Goal: Transaction & Acquisition: Purchase product/service

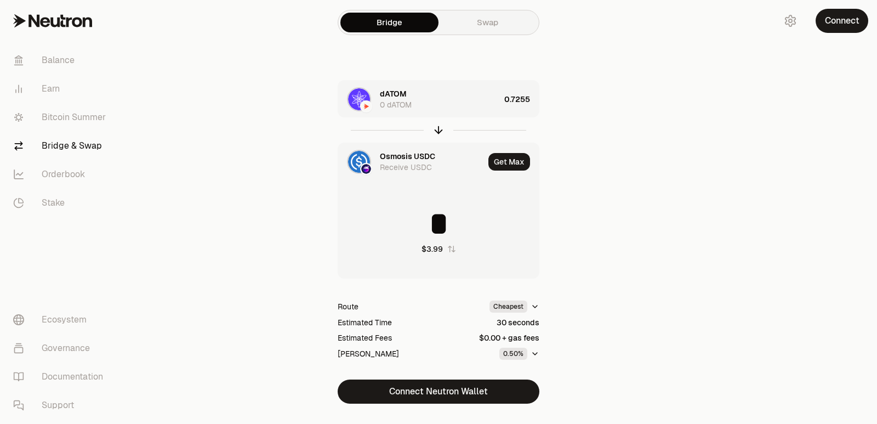
click at [399, 157] on div "Osmosis USDC" at bounding box center [407, 156] width 55 height 11
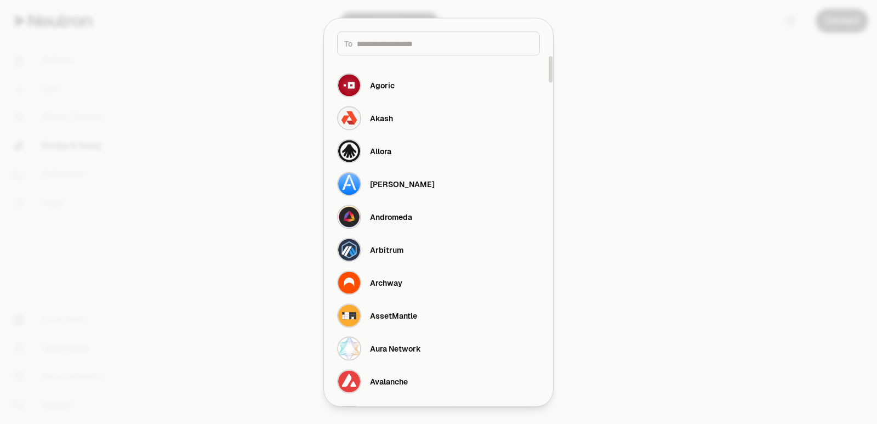
click at [733, 168] on div at bounding box center [438, 212] width 877 height 424
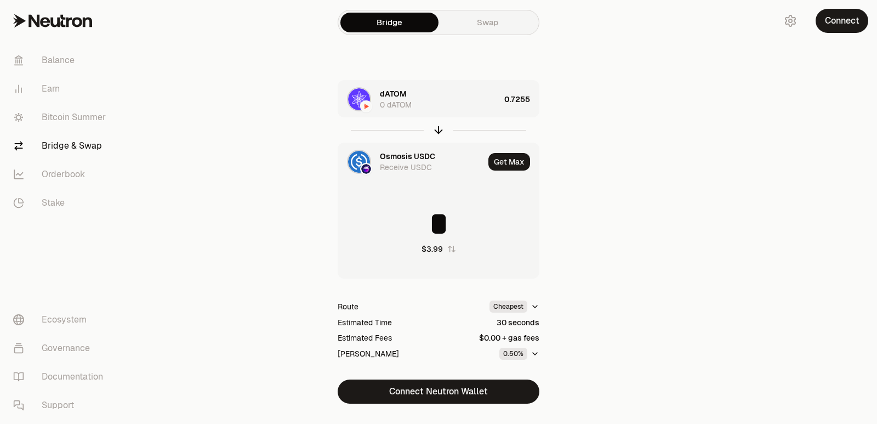
click at [406, 93] on div "dATOM" at bounding box center [393, 93] width 27 height 11
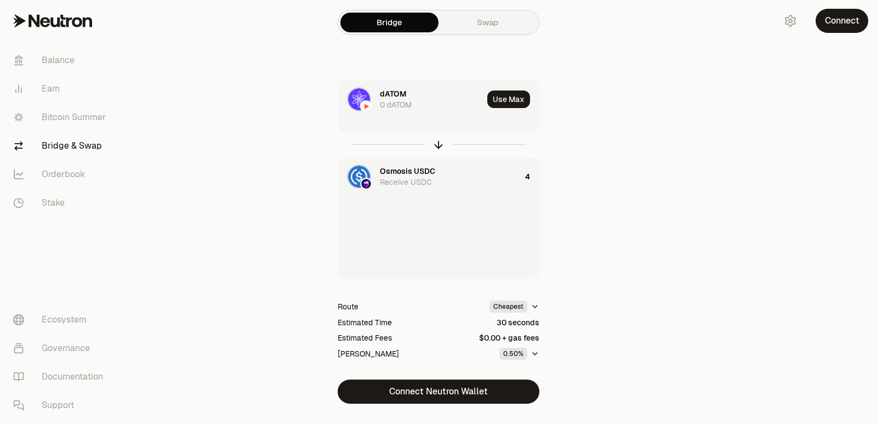
type input "********"
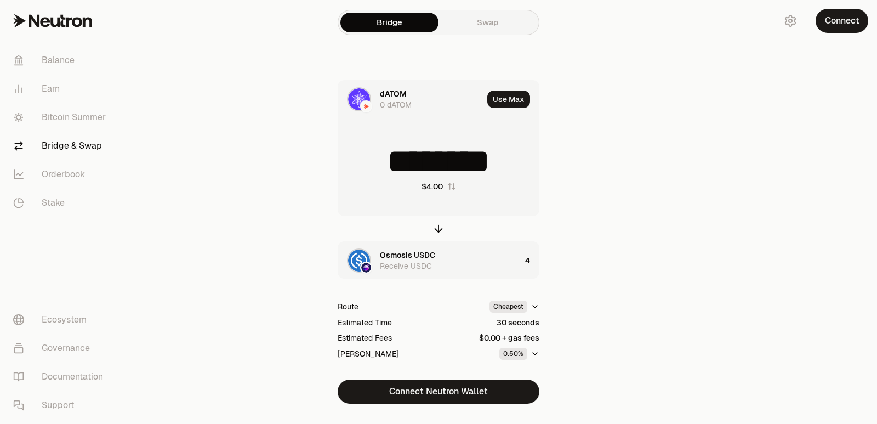
click at [401, 89] on div "dATOM" at bounding box center [393, 93] width 27 height 11
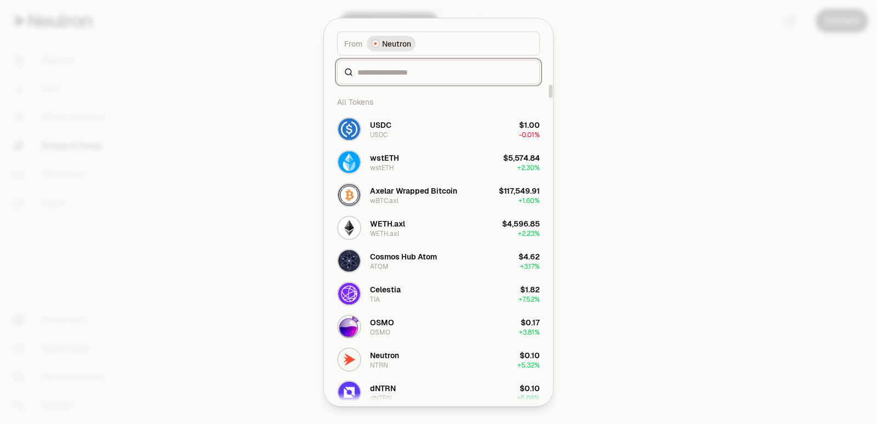
click at [394, 72] on input at bounding box center [445, 71] width 175 height 11
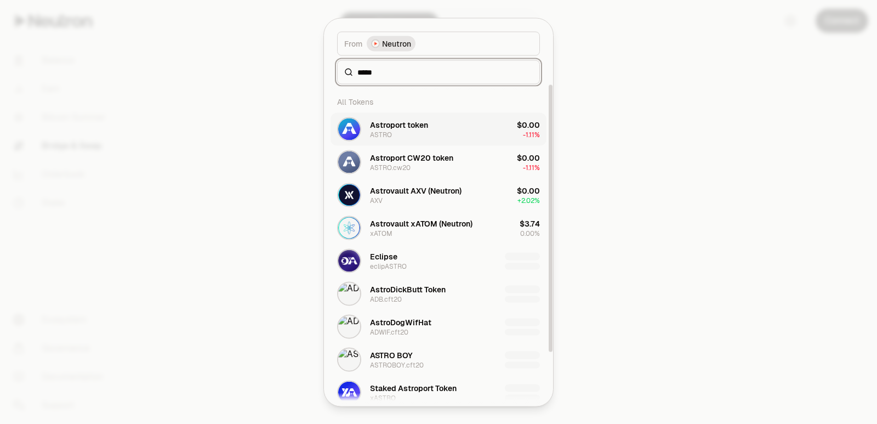
type input "*****"
click at [431, 126] on button "Astroport token ASTRO $0.00 -1.11%" at bounding box center [439, 128] width 216 height 33
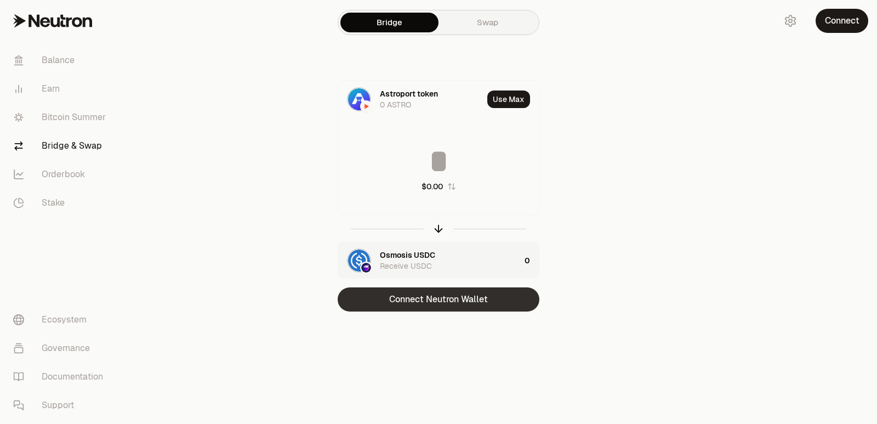
click at [455, 305] on button "Connect Neutron Wallet" at bounding box center [439, 299] width 202 height 24
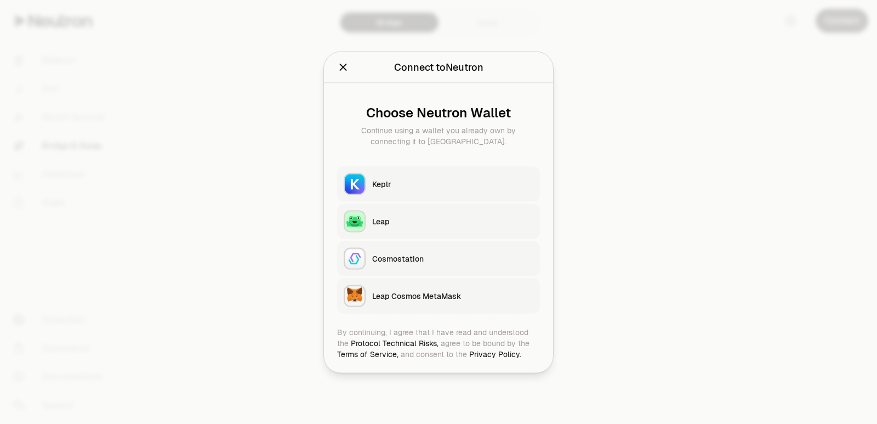
click at [412, 185] on div "Keplr" at bounding box center [452, 183] width 161 height 11
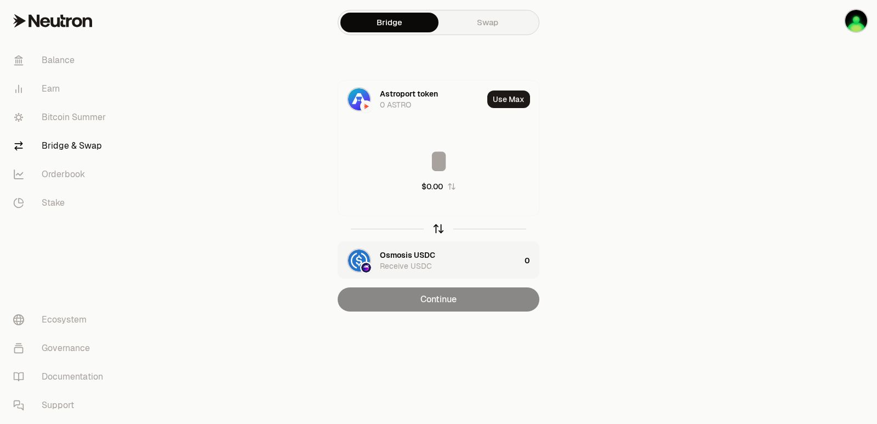
click at [437, 226] on icon "button" at bounding box center [439, 229] width 12 height 12
click at [423, 155] on input at bounding box center [438, 161] width 201 height 33
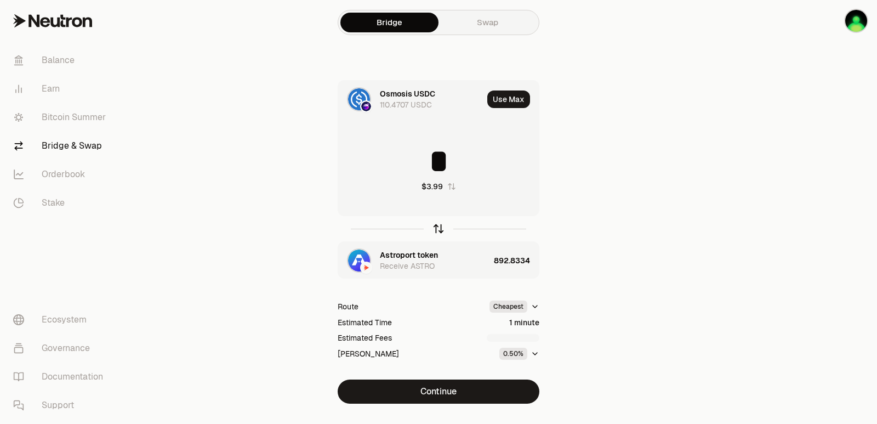
click at [439, 228] on icon "button" at bounding box center [439, 229] width 12 height 12
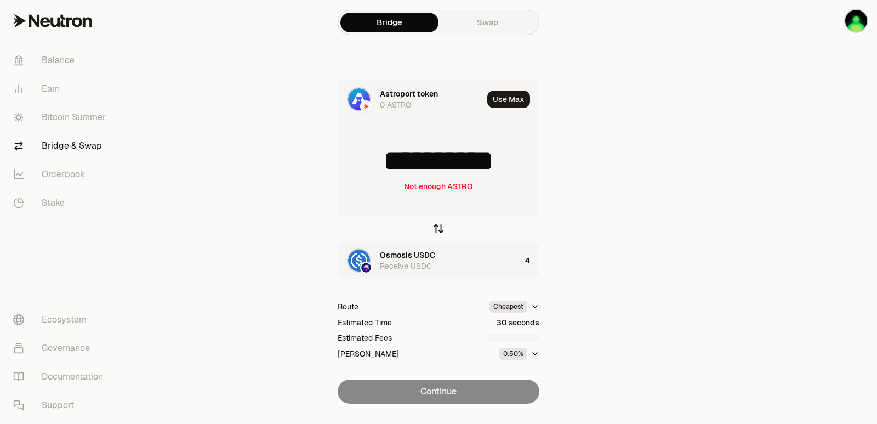
click at [439, 228] on icon "button" at bounding box center [439, 229] width 12 height 12
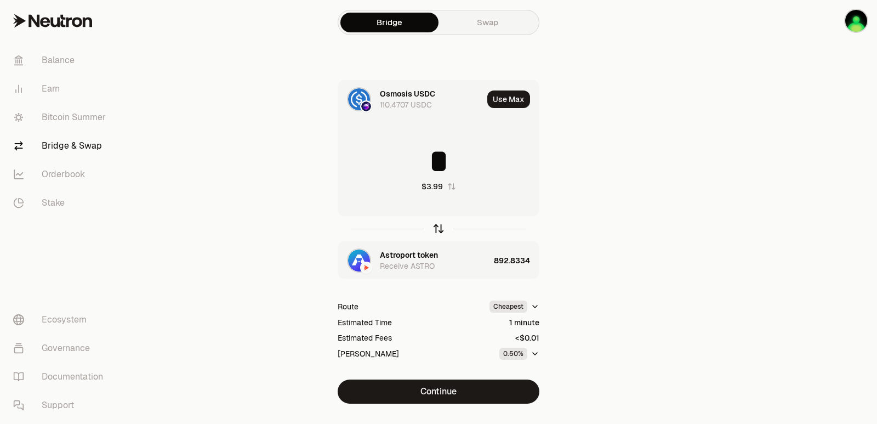
click at [439, 228] on icon "button" at bounding box center [439, 229] width 12 height 12
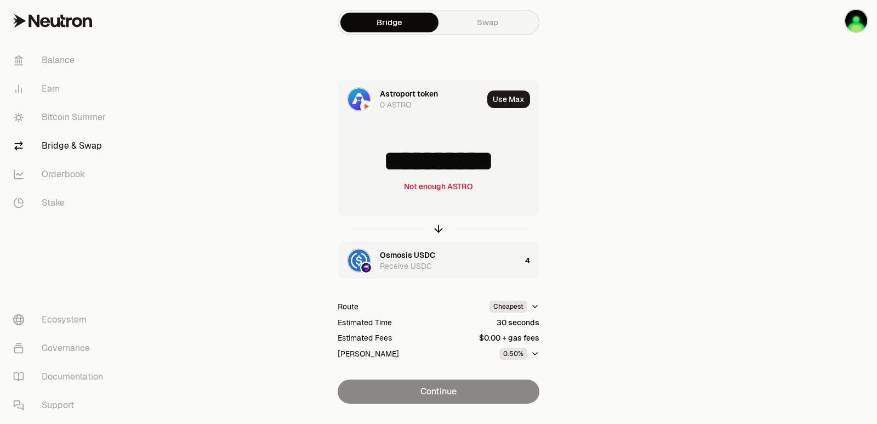
drag, startPoint x: 516, startPoint y: 161, endPoint x: 426, endPoint y: 154, distance: 90.2
click at [426, 154] on input "**********" at bounding box center [438, 161] width 201 height 33
type input "******"
click at [439, 227] on icon "button" at bounding box center [439, 228] width 0 height 7
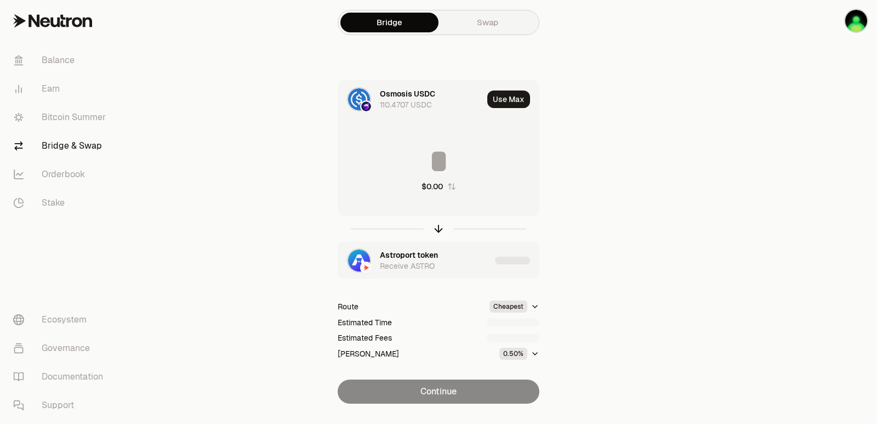
click at [434, 164] on input at bounding box center [438, 161] width 201 height 33
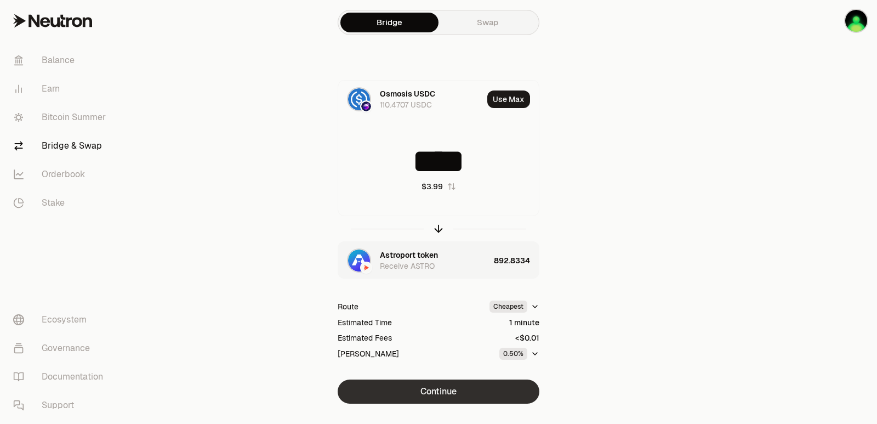
type input "****"
click at [447, 388] on button "Continue" at bounding box center [439, 391] width 202 height 24
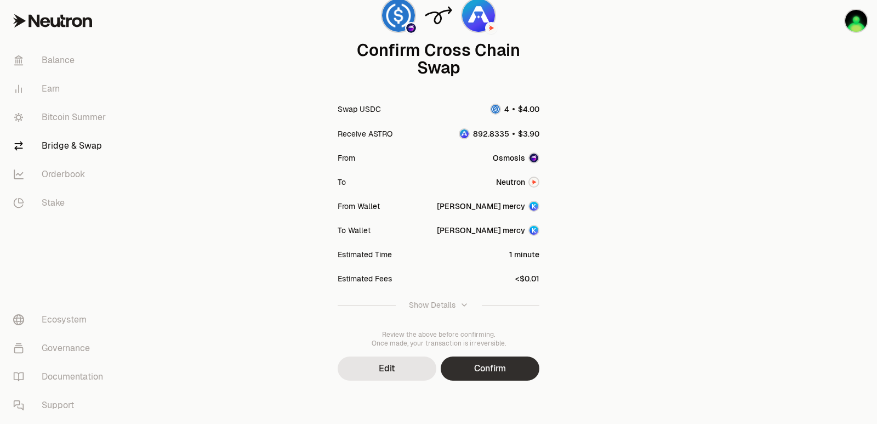
scroll to position [90, 0]
click at [492, 373] on button "Confirm" at bounding box center [490, 368] width 99 height 24
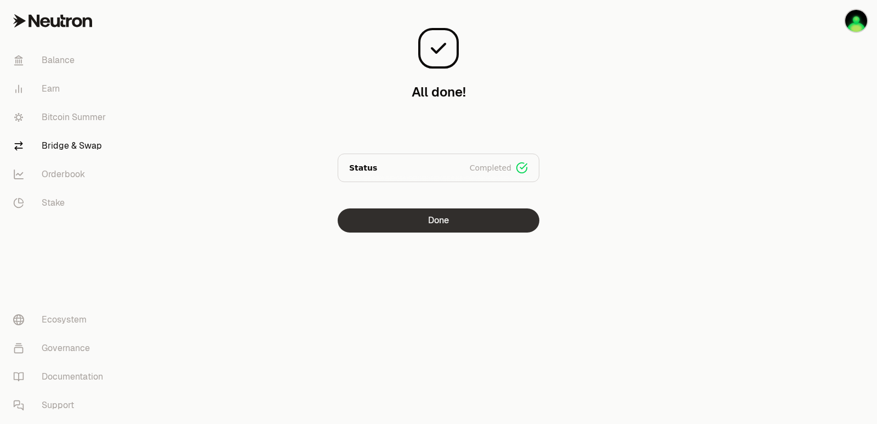
click at [448, 218] on button "Done" at bounding box center [439, 220] width 202 height 24
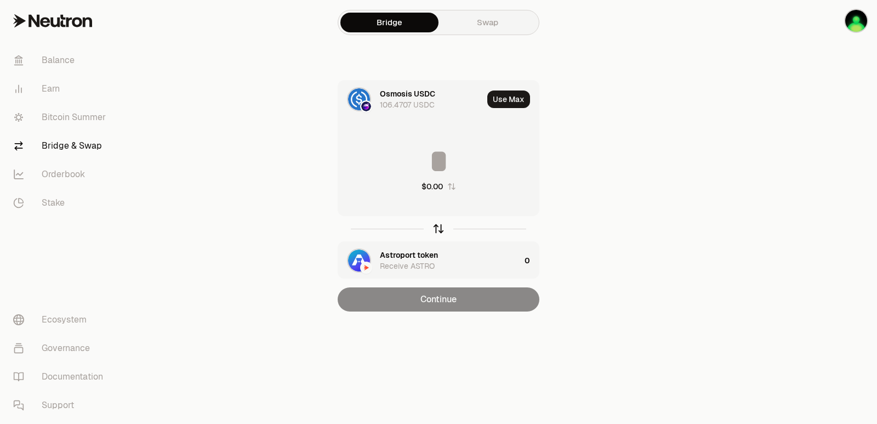
click at [443, 233] on icon "button" at bounding box center [439, 229] width 12 height 12
click at [508, 100] on button "Use Max" at bounding box center [509, 99] width 43 height 18
type input "**********"
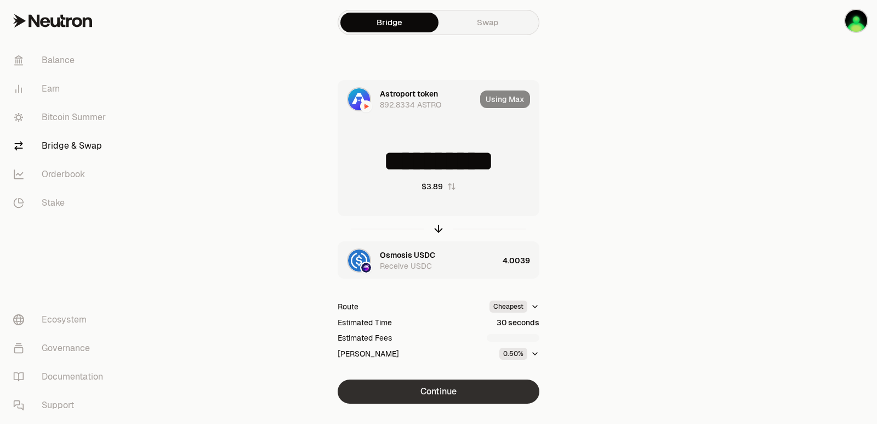
click at [439, 396] on button "Continue" at bounding box center [439, 391] width 202 height 24
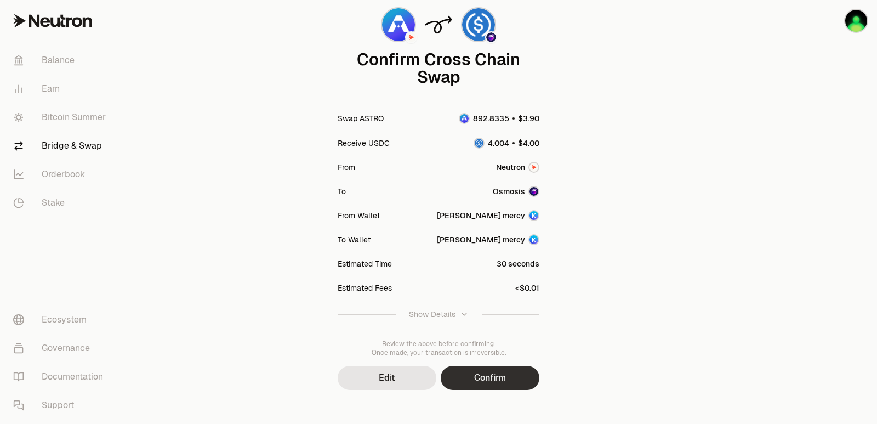
scroll to position [90, 0]
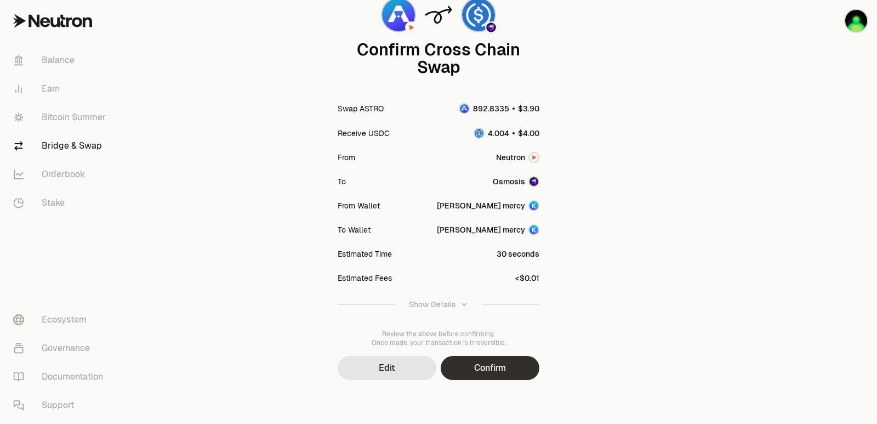
click at [485, 368] on button "Confirm" at bounding box center [490, 368] width 99 height 24
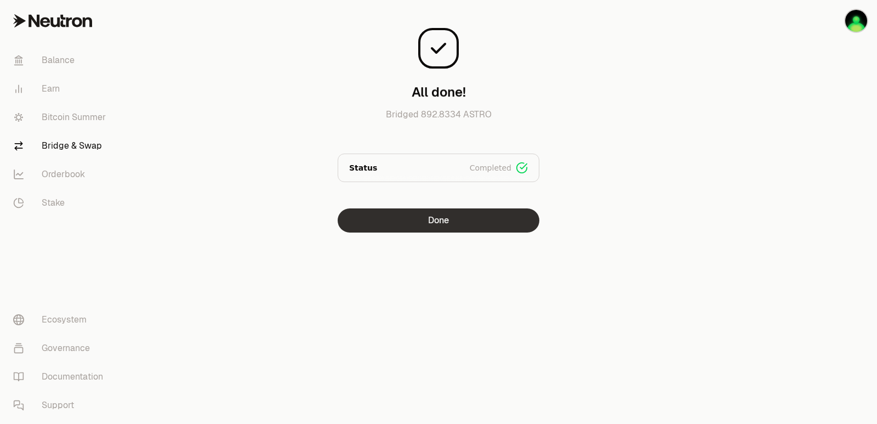
click at [455, 222] on button "Done" at bounding box center [439, 220] width 202 height 24
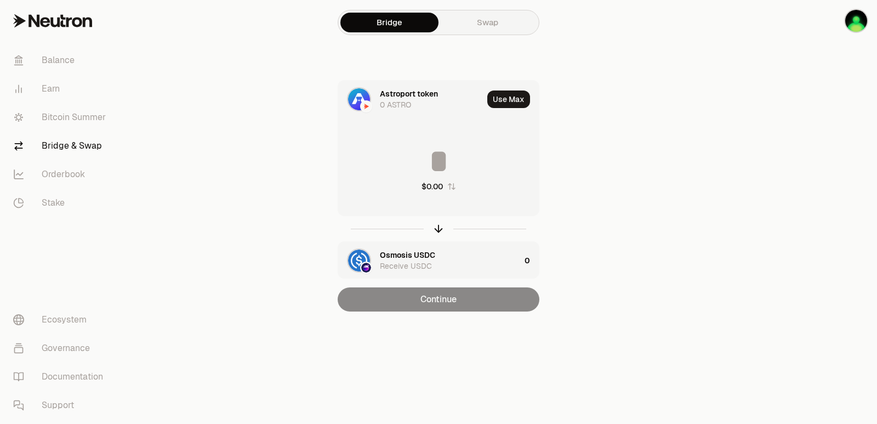
click at [440, 222] on div at bounding box center [439, 228] width 202 height 25
click at [438, 229] on icon "button" at bounding box center [439, 229] width 12 height 12
click at [398, 250] on div "Astroport token" at bounding box center [409, 255] width 58 height 11
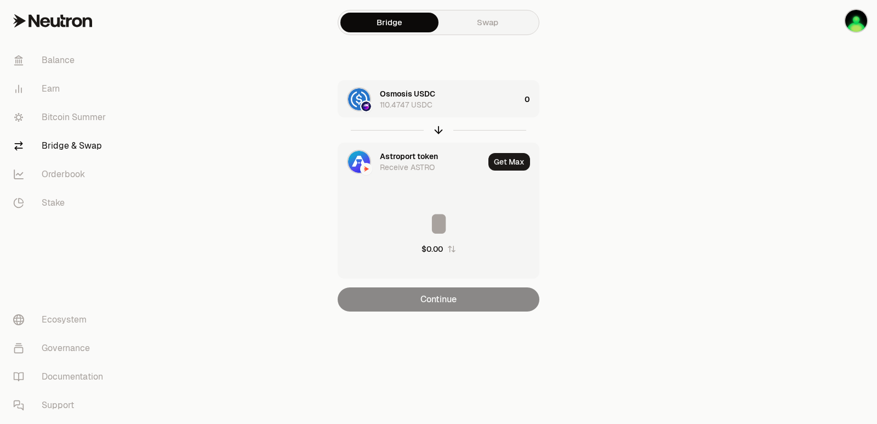
click at [392, 154] on div "Astroport token" at bounding box center [409, 156] width 58 height 11
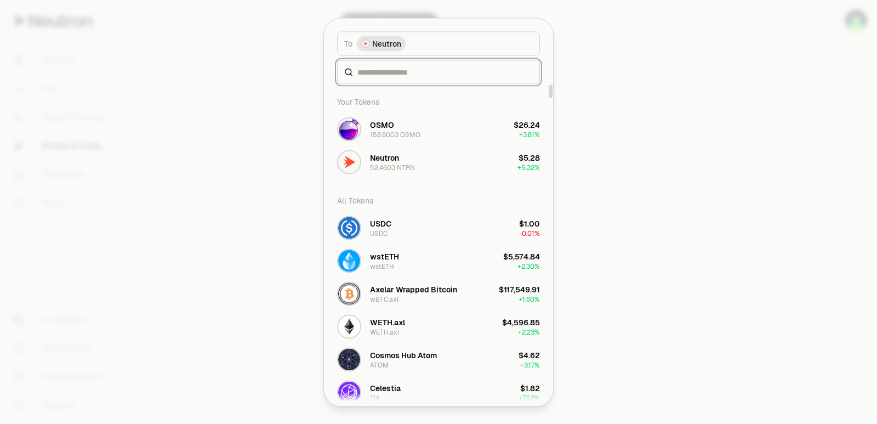
click at [396, 71] on input at bounding box center [445, 71] width 175 height 11
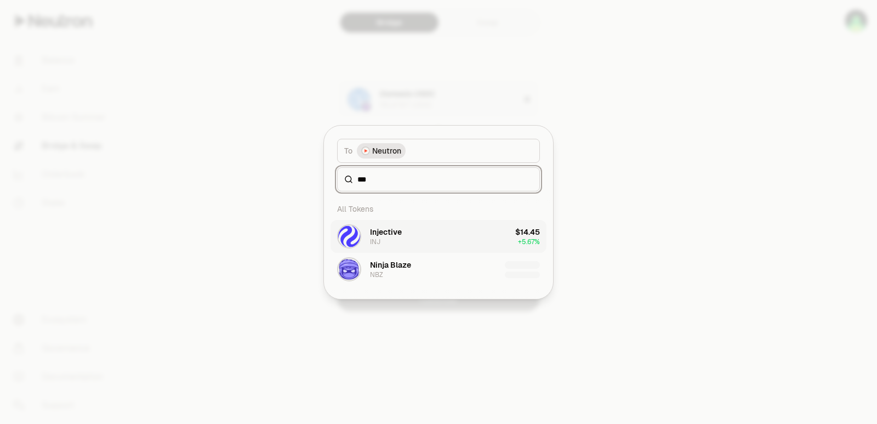
type input "***"
click at [404, 245] on button "Injective INJ $14.45 + 5.67%" at bounding box center [439, 236] width 216 height 33
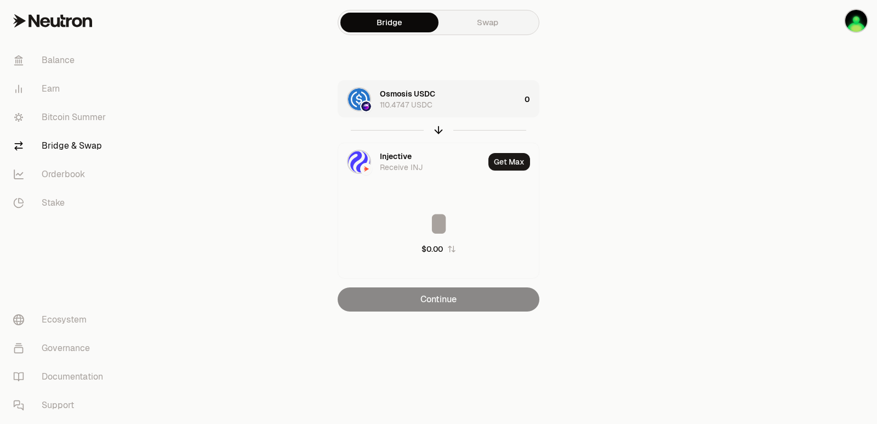
click at [494, 94] on div "Osmosis USDC 110.4747 USDC" at bounding box center [450, 99] width 140 height 22
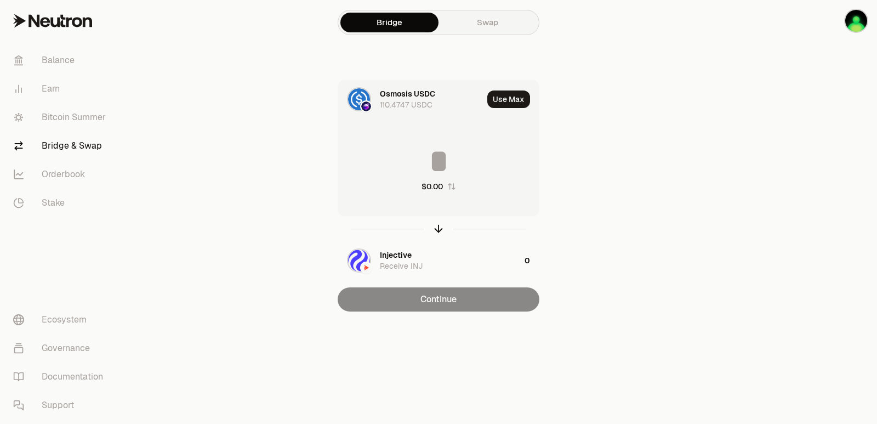
click at [475, 166] on input at bounding box center [438, 161] width 201 height 33
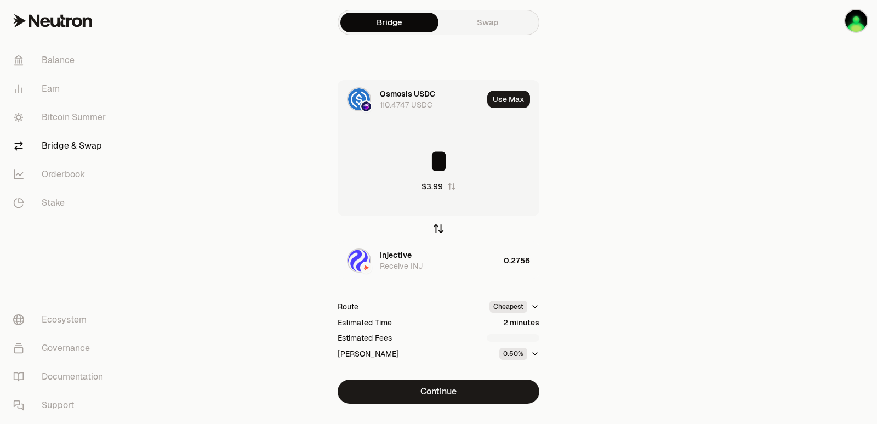
click at [439, 228] on icon "button" at bounding box center [439, 228] width 0 height 7
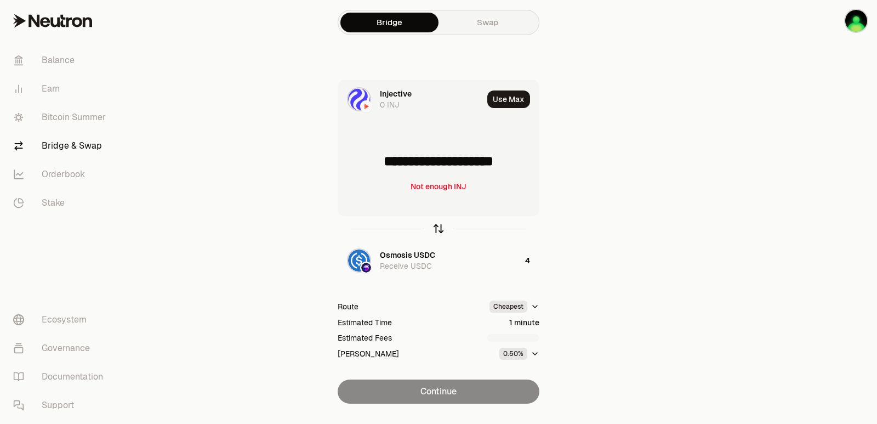
click at [439, 228] on icon "button" at bounding box center [439, 228] width 0 height 7
type input "*"
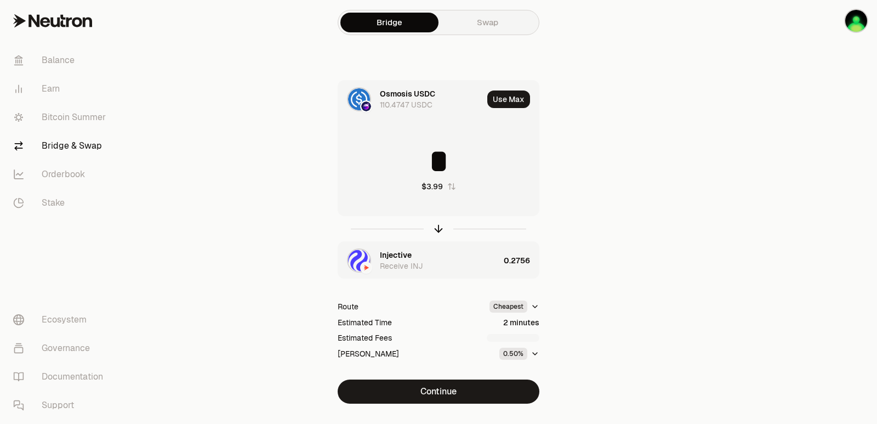
click at [410, 256] on div "Injective" at bounding box center [396, 255] width 32 height 11
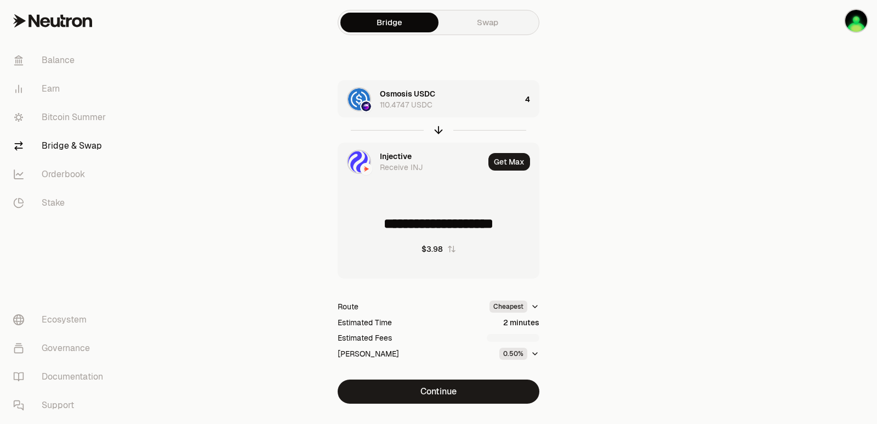
click at [395, 156] on div "Injective" at bounding box center [396, 156] width 32 height 11
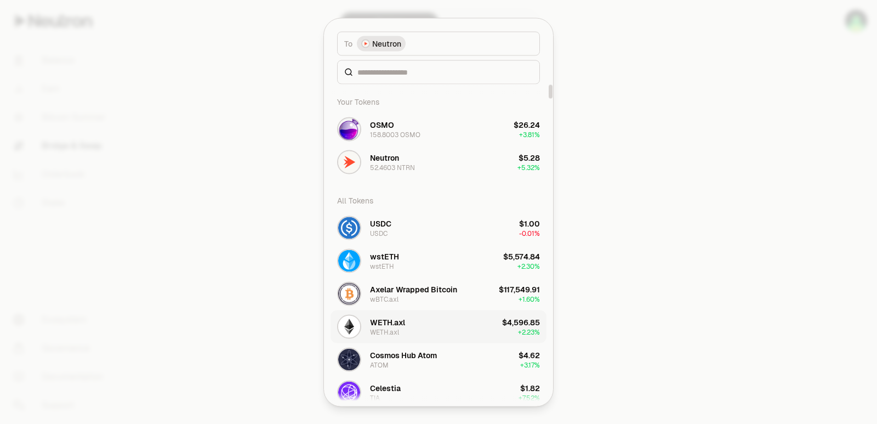
drag, startPoint x: 389, startPoint y: 294, endPoint x: 384, endPoint y: 312, distance: 18.2
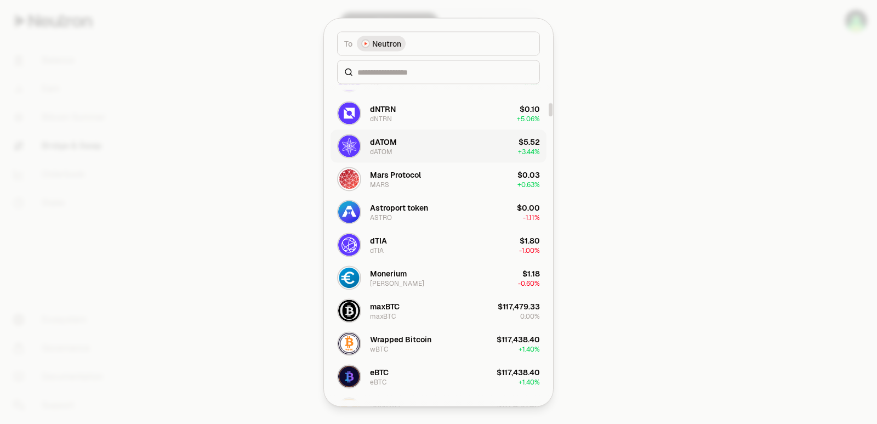
scroll to position [439, 0]
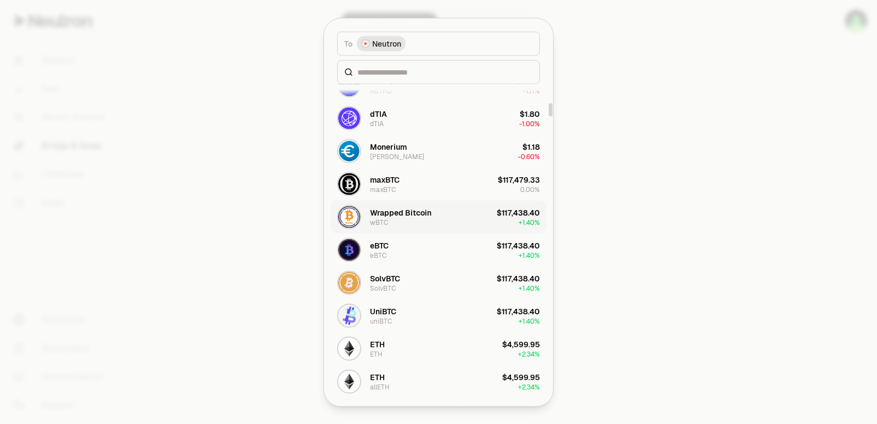
click at [400, 215] on div "Wrapped Bitcoin" at bounding box center [400, 212] width 61 height 11
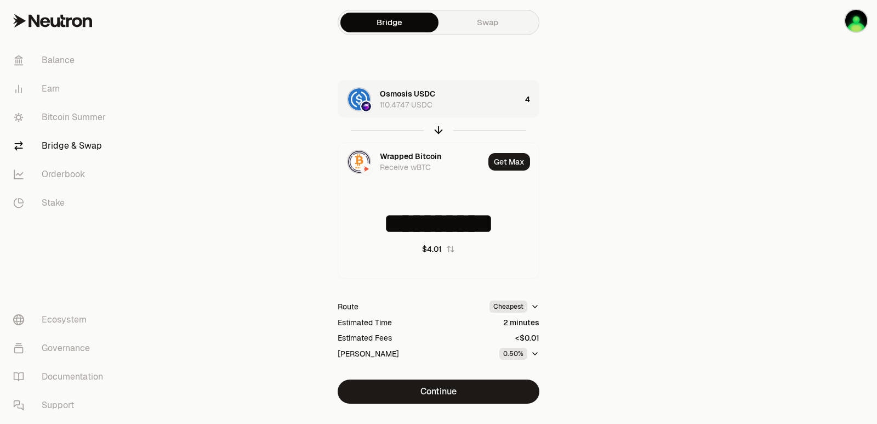
type input "**********"
click at [483, 97] on div "Osmosis USDC 110.4747 USDC" at bounding box center [450, 99] width 141 height 22
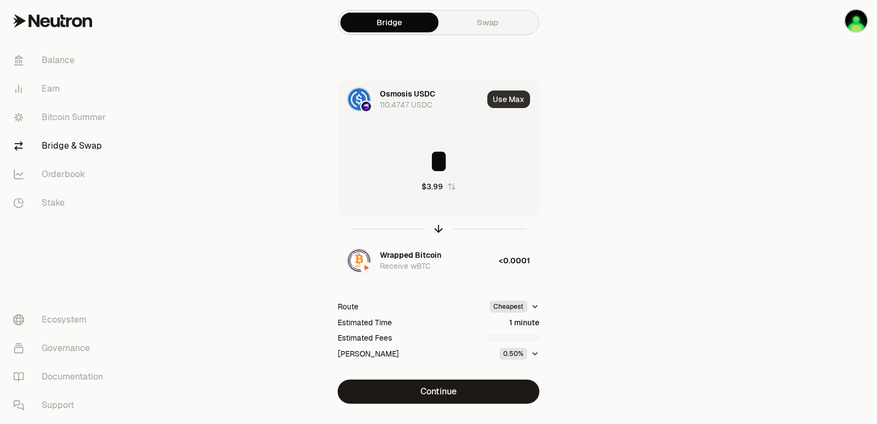
click at [515, 97] on button "Use Max" at bounding box center [509, 99] width 43 height 18
type input "**********"
click at [444, 258] on div "Wrapped Bitcoin Receive wBTC" at bounding box center [438, 261] width 117 height 22
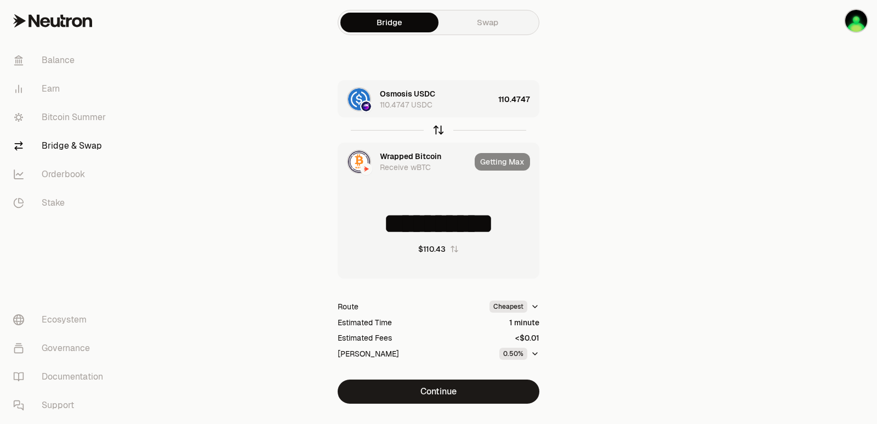
click at [440, 129] on icon "button" at bounding box center [439, 130] width 12 height 12
type input "**********"
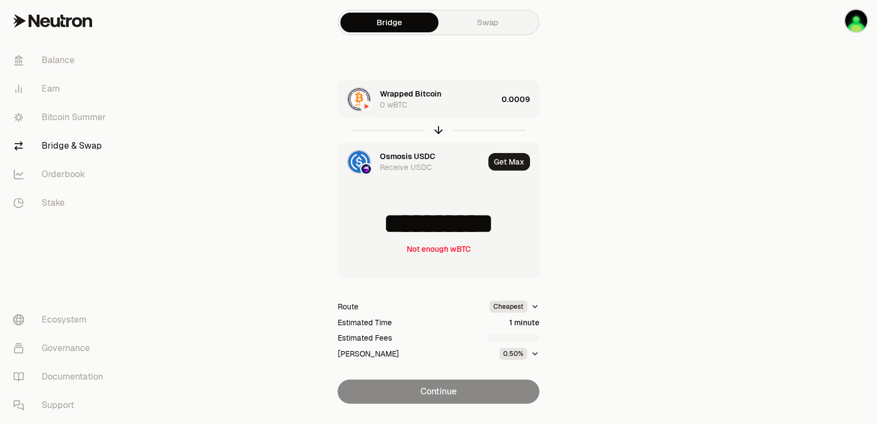
click at [475, 99] on div "Wrapped Bitcoin 0 wBTC" at bounding box center [438, 99] width 117 height 22
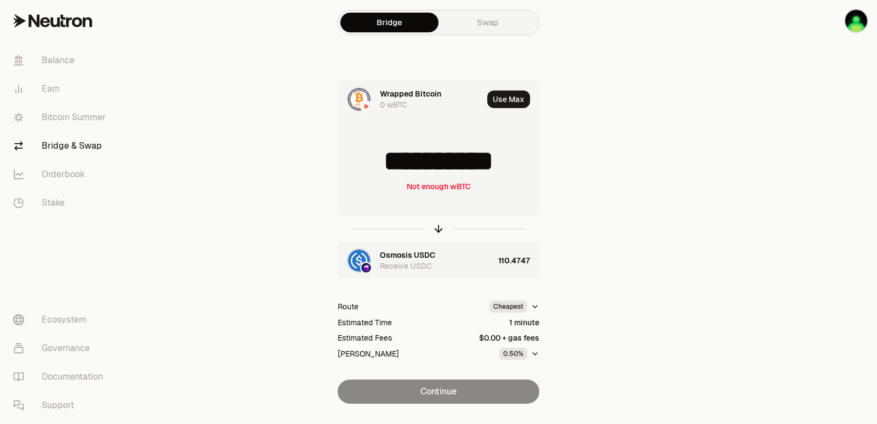
drag, startPoint x: 532, startPoint y: 160, endPoint x: 460, endPoint y: 166, distance: 72.6
click at [460, 166] on input "**********" at bounding box center [438, 161] width 201 height 33
type input "**********"
click at [438, 228] on icon "button" at bounding box center [439, 229] width 12 height 12
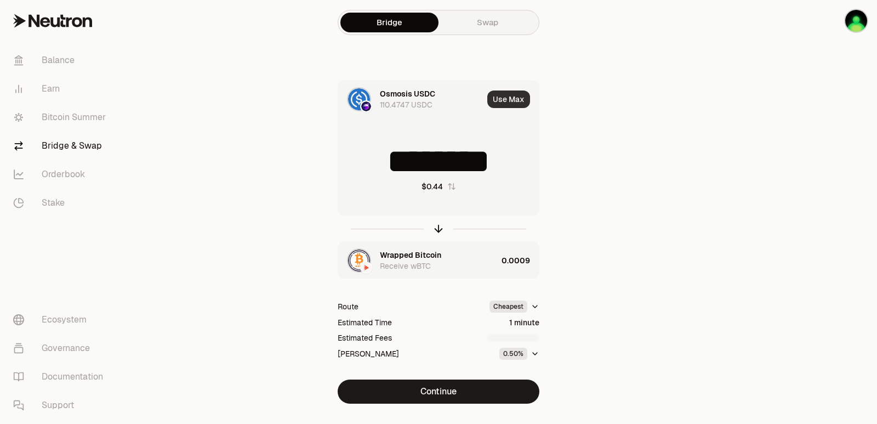
click at [512, 103] on button "Use Max" at bounding box center [509, 99] width 43 height 18
type input "**********"
click at [484, 263] on div "Wrapped Bitcoin Receive wBTC" at bounding box center [438, 261] width 117 height 22
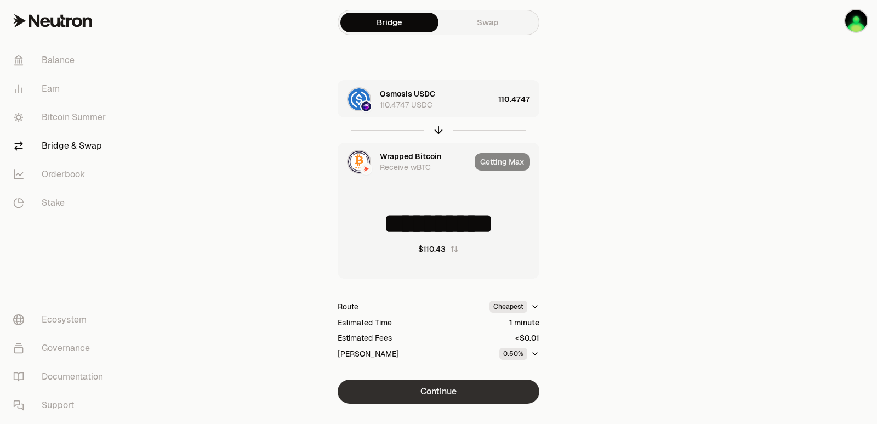
click at [445, 396] on button "Continue" at bounding box center [439, 391] width 202 height 24
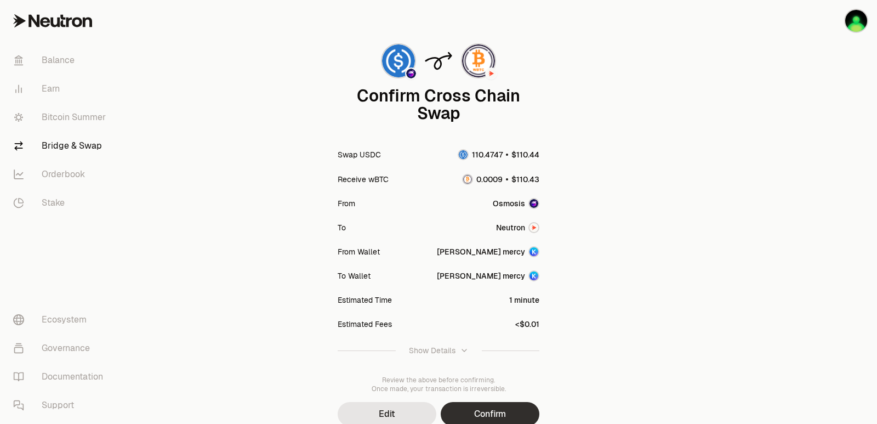
scroll to position [90, 0]
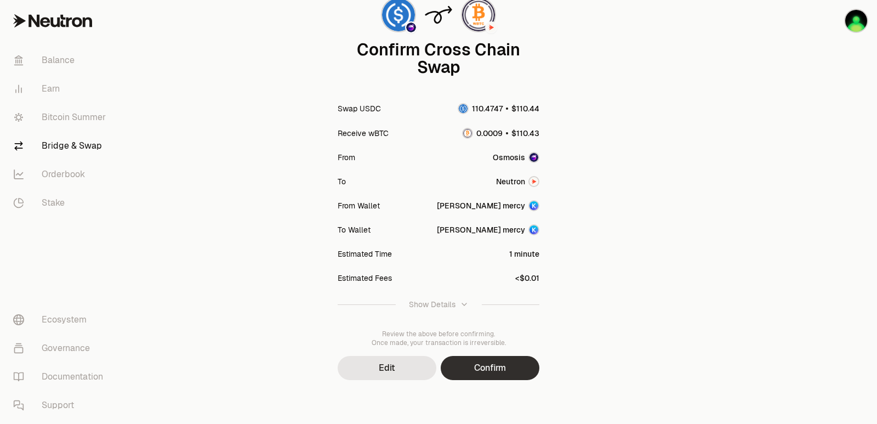
click at [490, 366] on button "Confirm" at bounding box center [490, 368] width 99 height 24
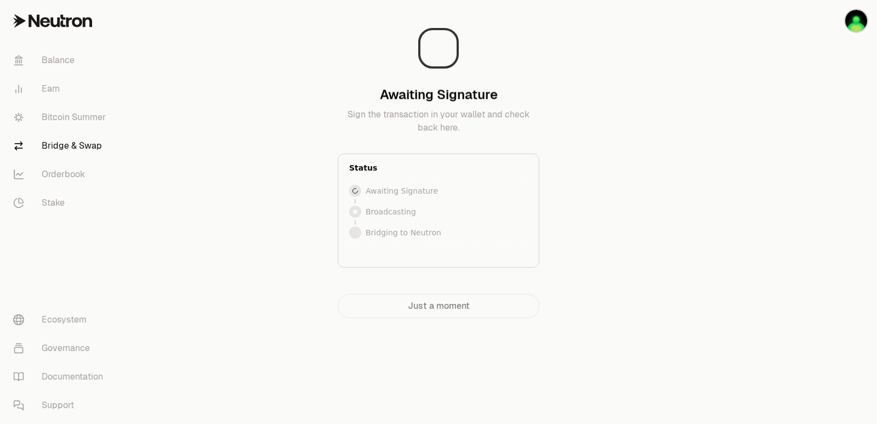
scroll to position [0, 0]
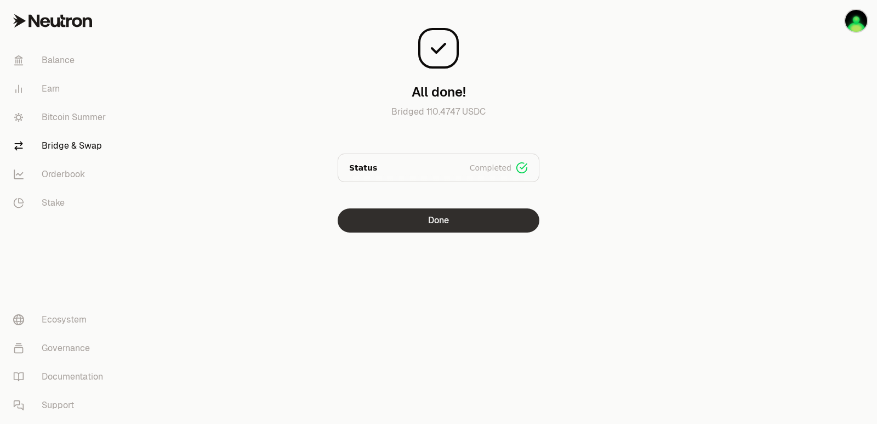
click at [481, 217] on button "Done" at bounding box center [439, 220] width 202 height 24
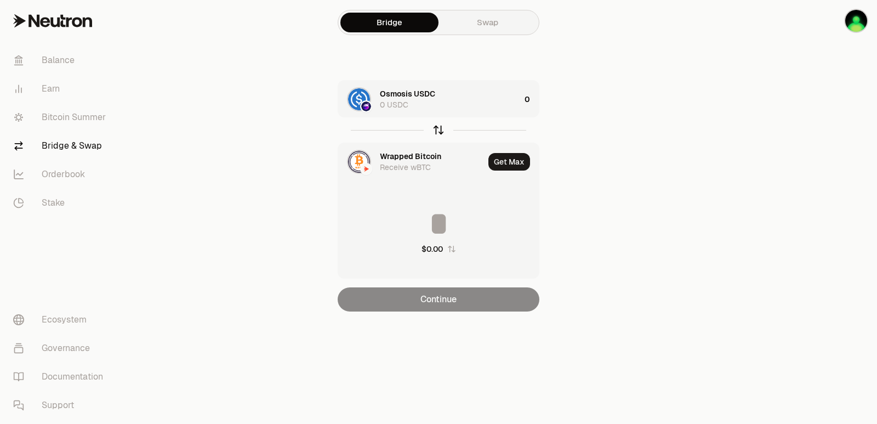
click at [438, 127] on icon "button" at bounding box center [438, 128] width 7 height 3
click at [479, 99] on div "Wrapped Bitcoin 0 wBTC" at bounding box center [450, 99] width 140 height 22
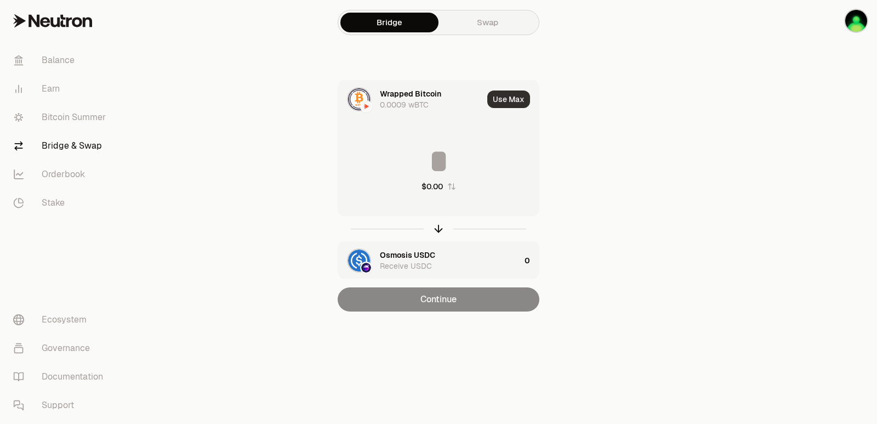
click at [518, 101] on button "Use Max" at bounding box center [509, 99] width 43 height 18
type input "**********"
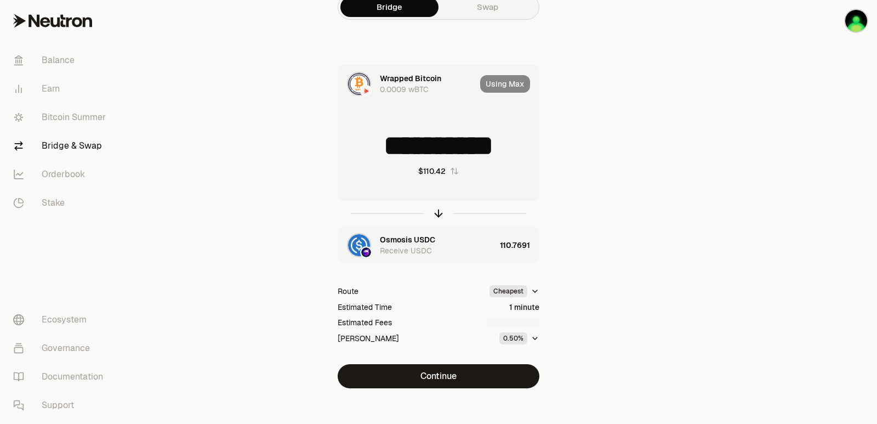
scroll to position [24, 0]
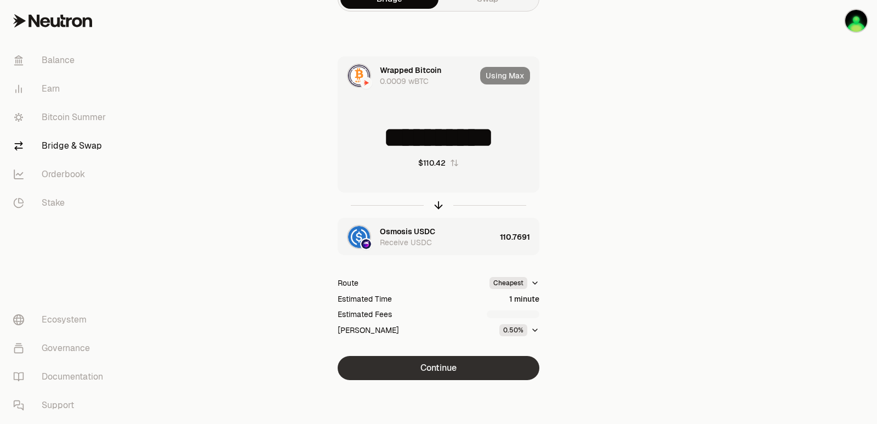
click at [433, 369] on button "Continue" at bounding box center [439, 368] width 202 height 24
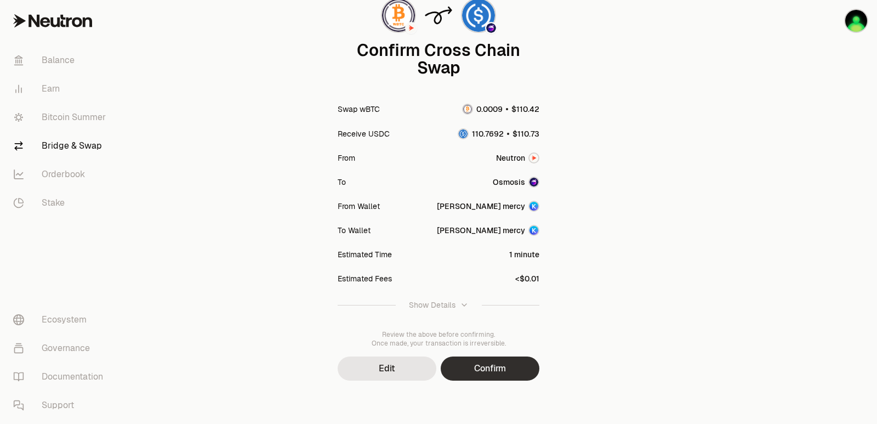
scroll to position [90, 0]
click at [478, 362] on button "Confirm" at bounding box center [490, 368] width 99 height 24
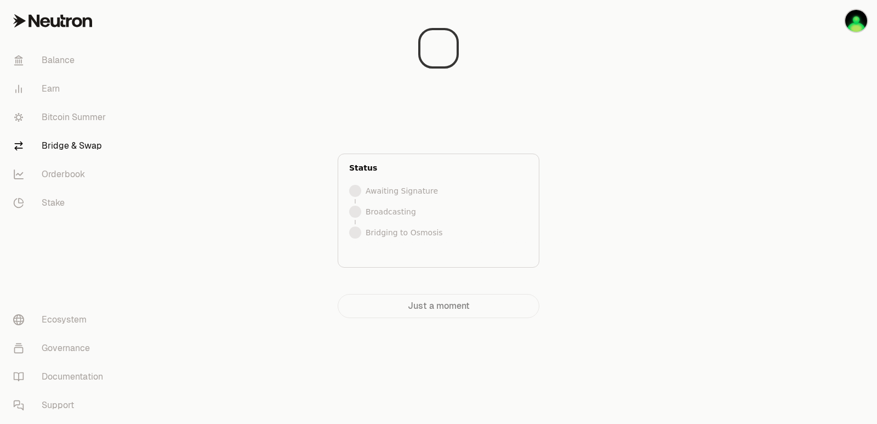
scroll to position [0, 0]
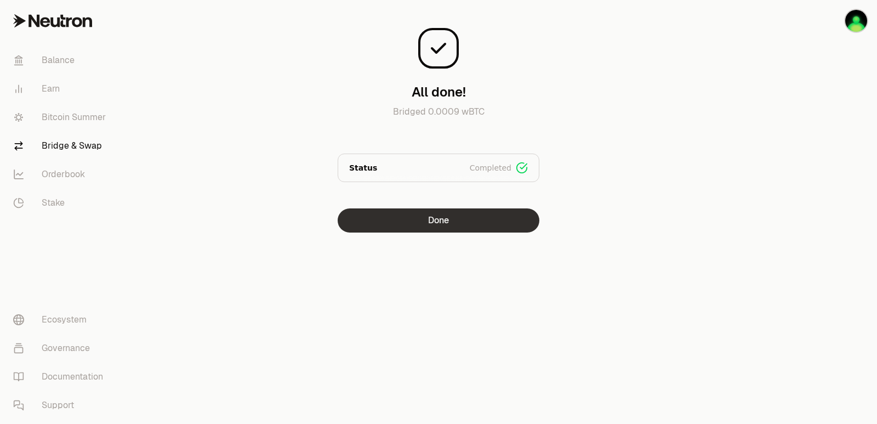
click at [458, 222] on button "Done" at bounding box center [439, 220] width 202 height 24
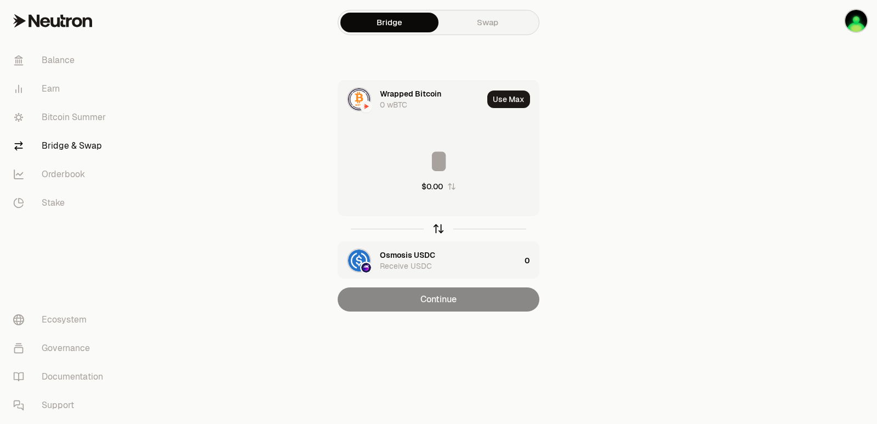
click at [442, 227] on icon "button" at bounding box center [439, 229] width 12 height 12
click at [514, 92] on button "Use Max" at bounding box center [509, 99] width 43 height 18
type input "**********"
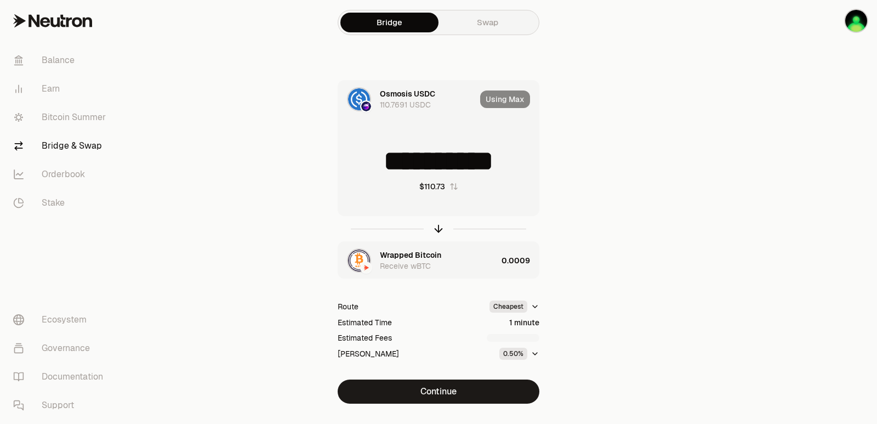
click at [474, 270] on div "Wrapped Bitcoin Receive wBTC" at bounding box center [438, 261] width 117 height 22
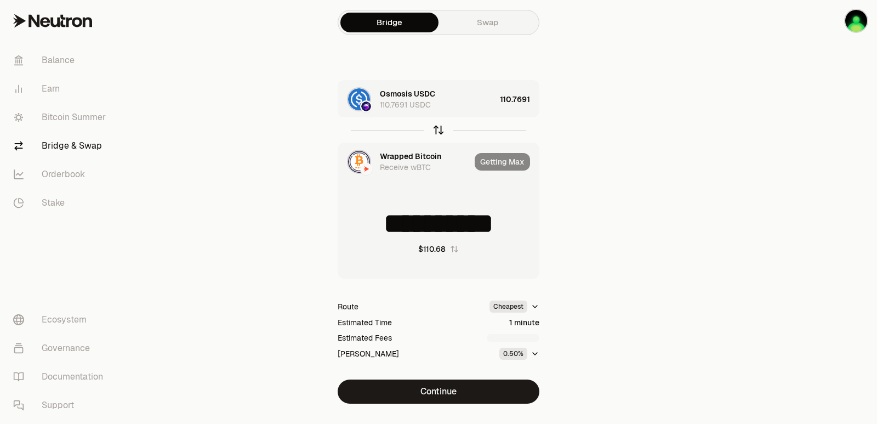
click at [438, 126] on icon "button" at bounding box center [439, 130] width 12 height 12
type input "**********"
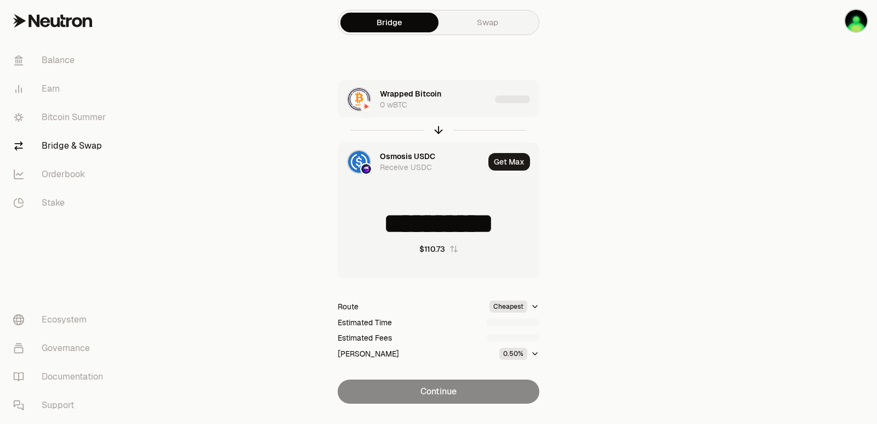
click at [466, 115] on div "Wrapped Bitcoin 0 wBTC" at bounding box center [414, 99] width 152 height 37
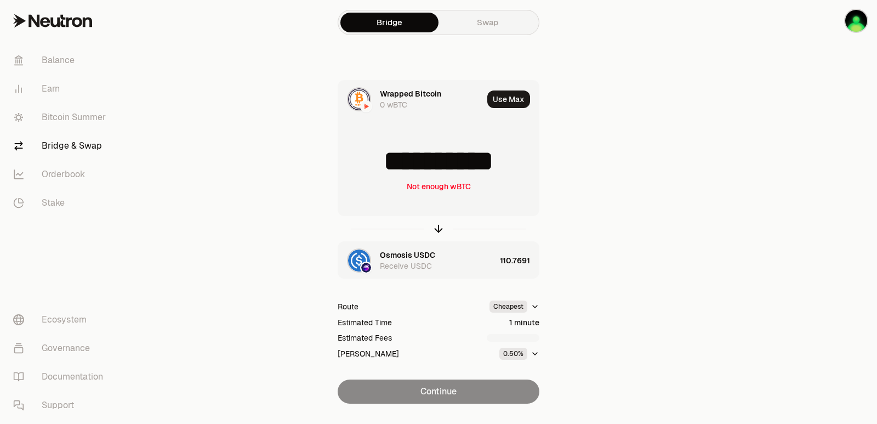
drag, startPoint x: 525, startPoint y: 166, endPoint x: 496, endPoint y: 166, distance: 29.1
click at [496, 166] on input "**********" at bounding box center [438, 161] width 201 height 33
type input "**********"
click at [438, 226] on icon "button" at bounding box center [438, 226] width 7 height 3
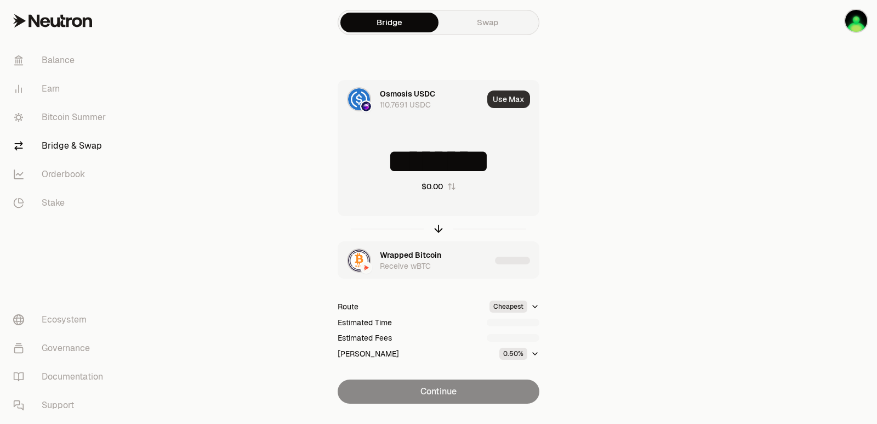
click at [502, 101] on button "Use Max" at bounding box center [509, 99] width 43 height 18
type input "**********"
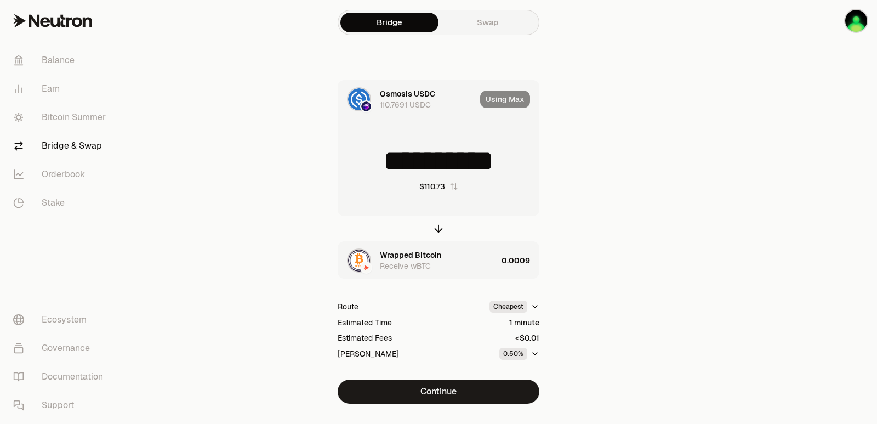
click at [464, 268] on div "Wrapped Bitcoin Receive wBTC" at bounding box center [438, 261] width 117 height 22
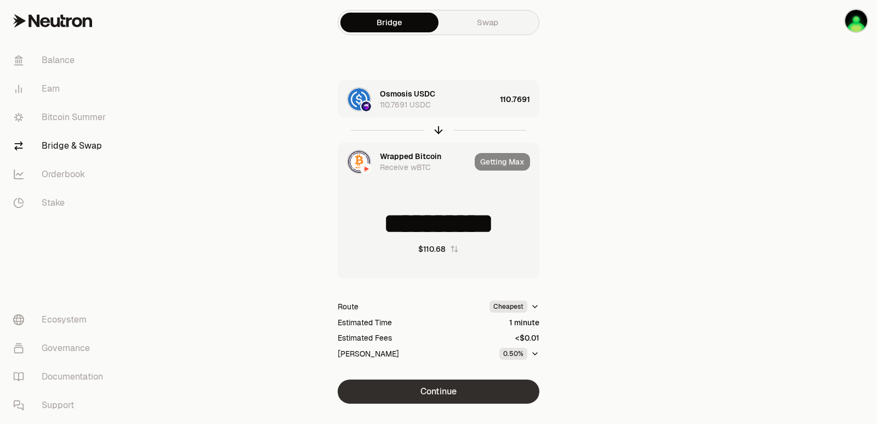
click at [455, 388] on button "Continue" at bounding box center [439, 391] width 202 height 24
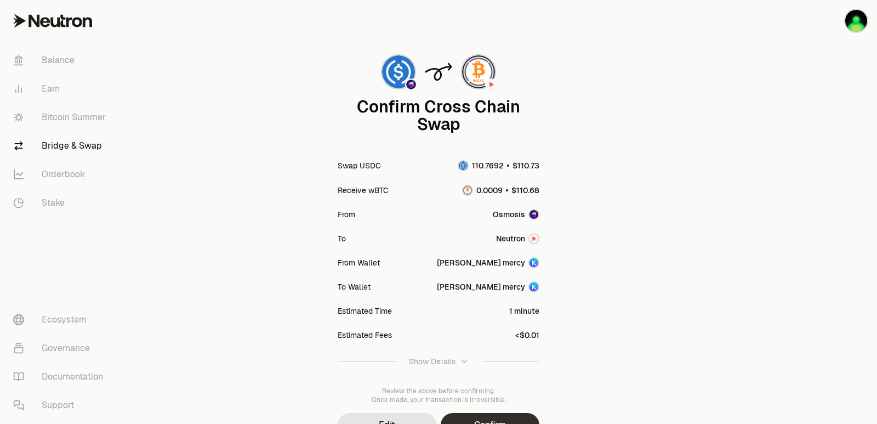
scroll to position [90, 0]
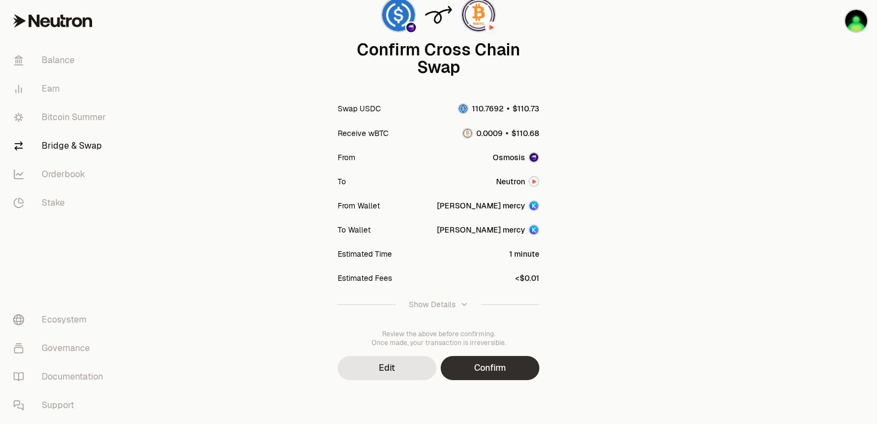
click at [507, 367] on button "Confirm" at bounding box center [490, 368] width 99 height 24
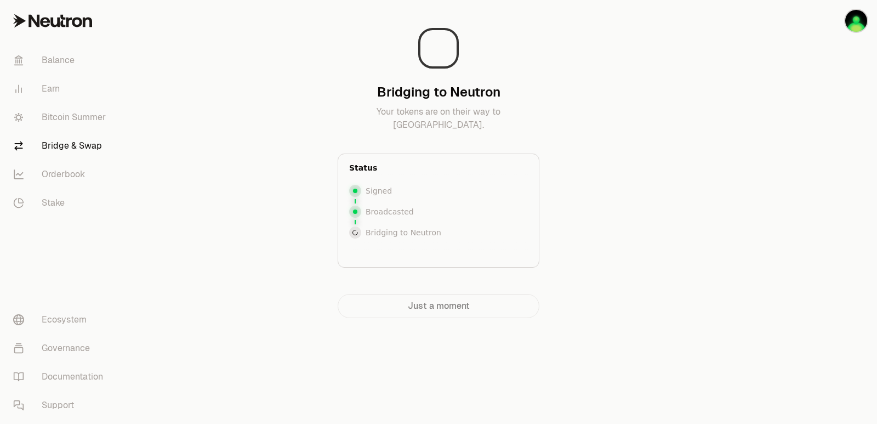
click at [795, 127] on div at bounding box center [816, 181] width 123 height 362
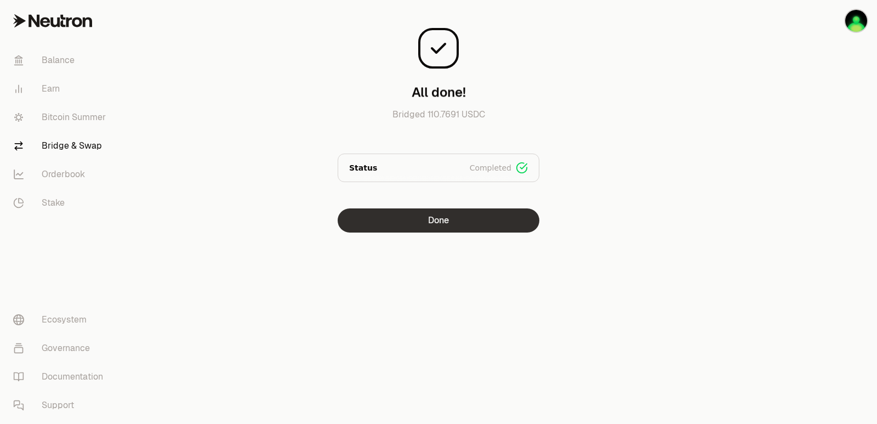
click at [461, 222] on button "Done" at bounding box center [439, 220] width 202 height 24
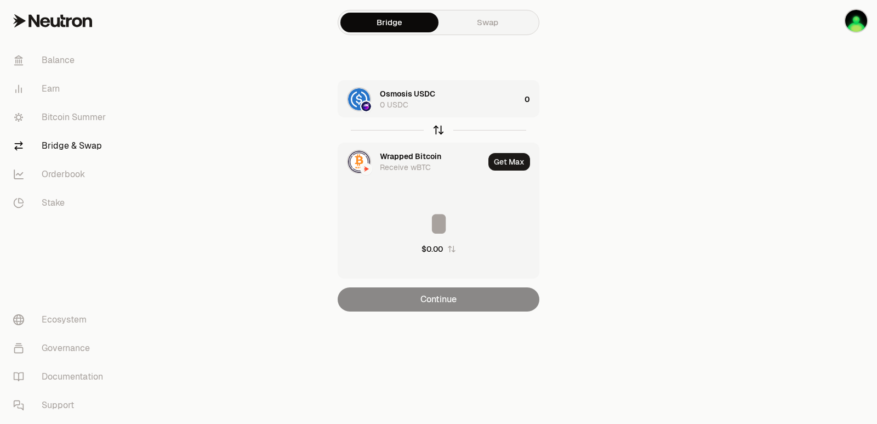
click at [440, 129] on icon "button" at bounding box center [439, 130] width 12 height 12
click at [480, 92] on div "Wrapped Bitcoin 0.0009 wBTC" at bounding box center [450, 99] width 140 height 22
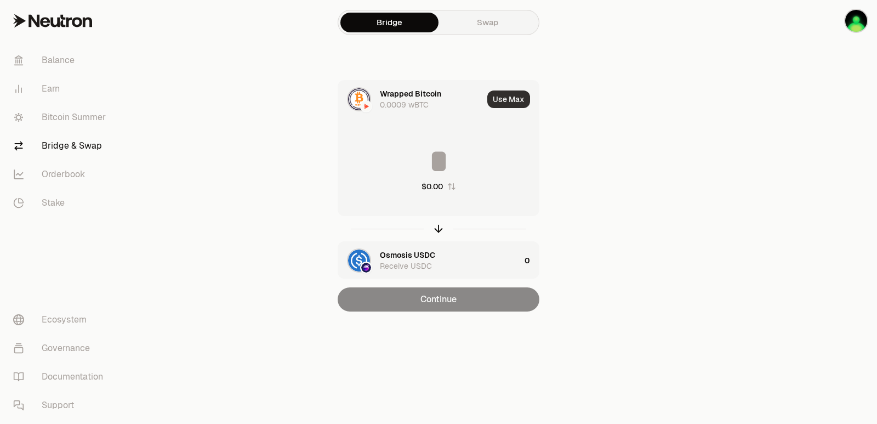
click at [509, 99] on button "Use Max" at bounding box center [509, 99] width 43 height 18
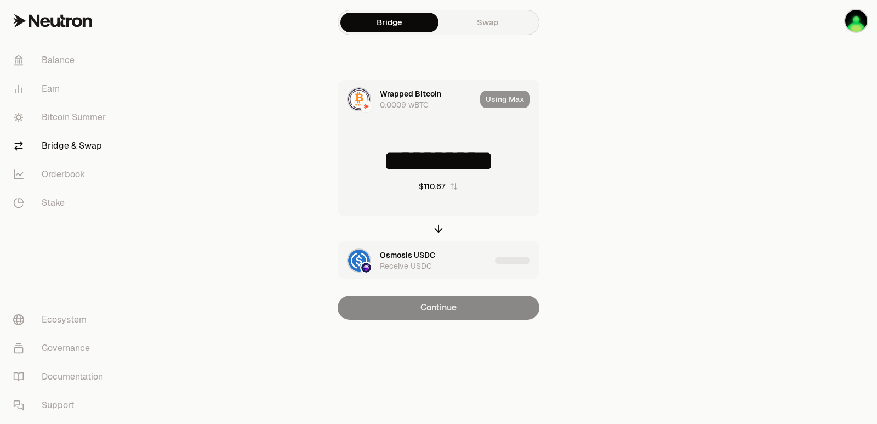
type input "**********"
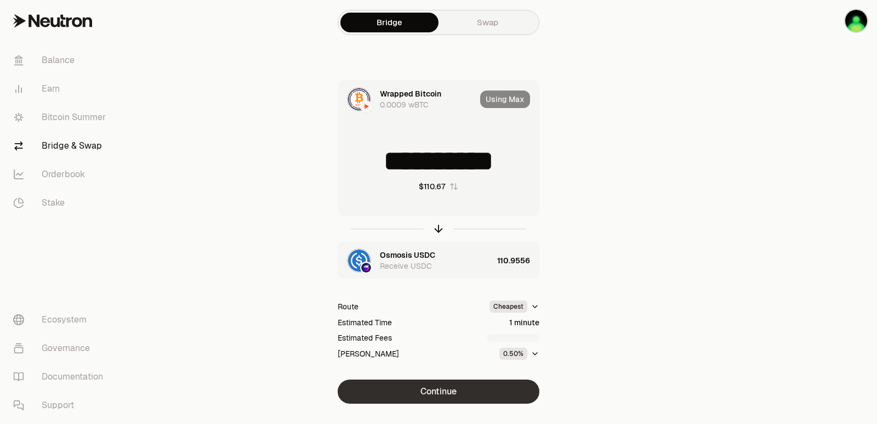
click at [449, 394] on button "Continue" at bounding box center [439, 391] width 202 height 24
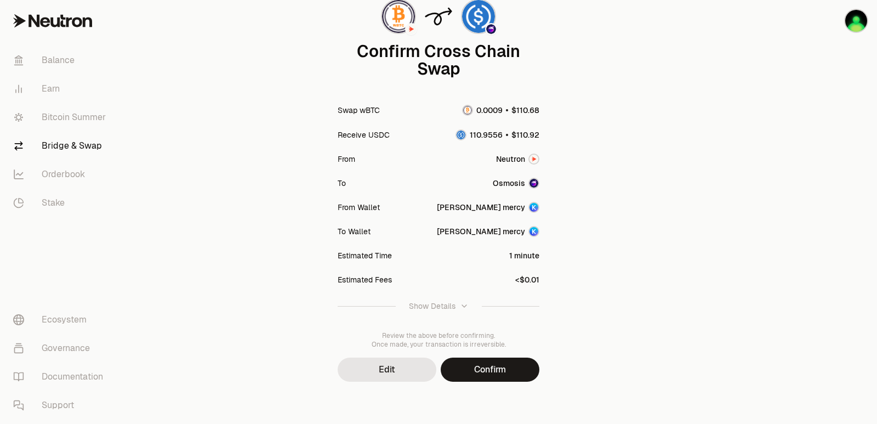
scroll to position [90, 0]
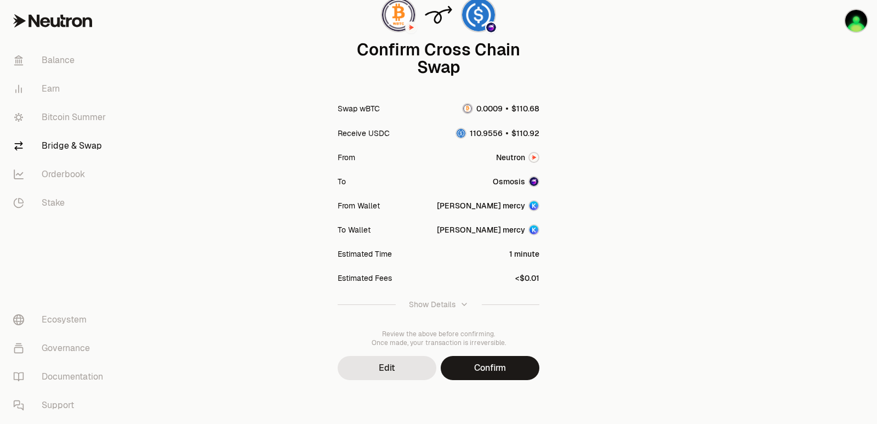
click at [482, 372] on button "Confirm" at bounding box center [490, 368] width 99 height 24
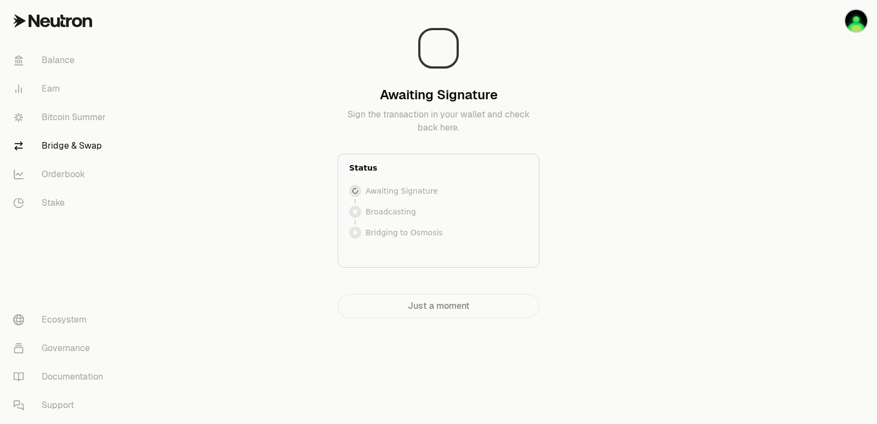
scroll to position [0, 0]
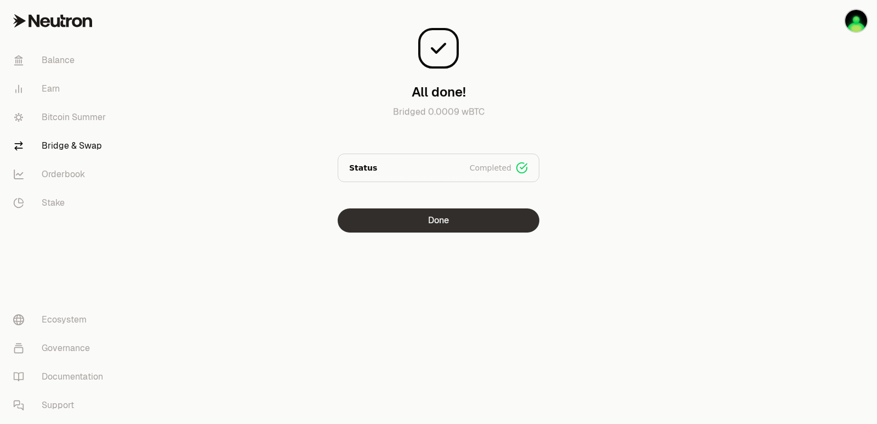
click at [440, 222] on button "Done" at bounding box center [439, 220] width 202 height 24
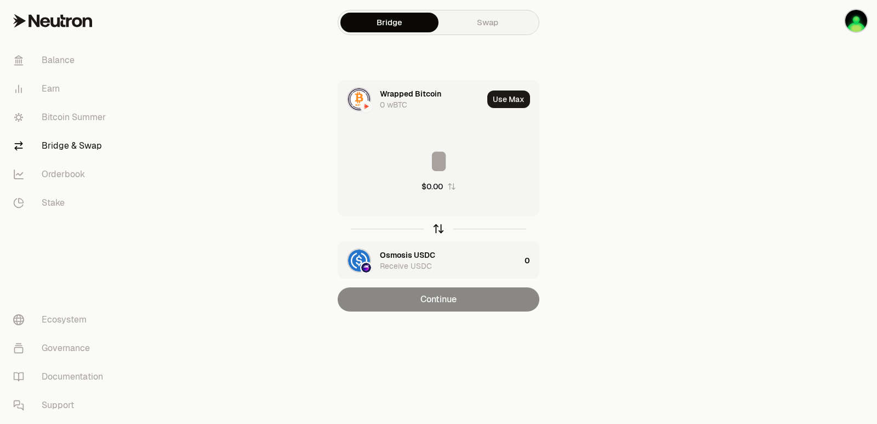
click at [440, 226] on icon "button" at bounding box center [438, 226] width 7 height 3
click at [511, 97] on button "Use Max" at bounding box center [509, 99] width 43 height 18
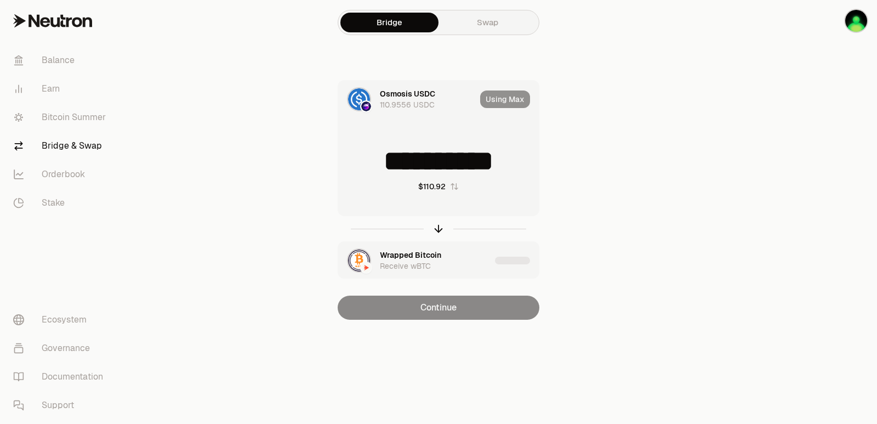
type input "**********"
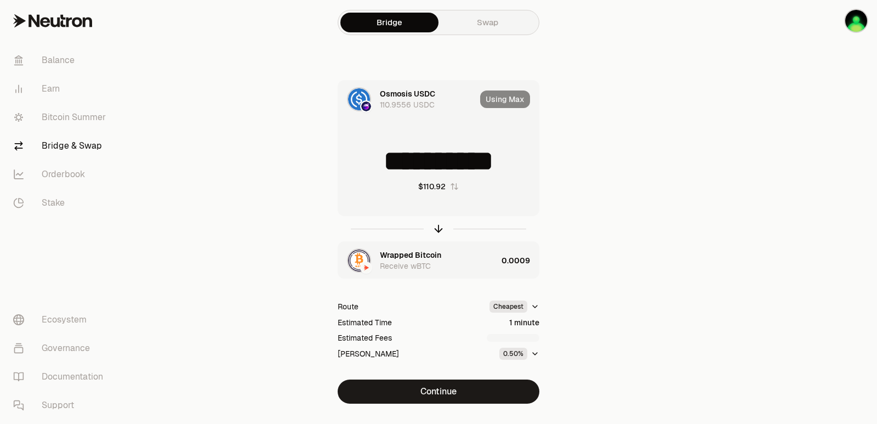
click at [493, 264] on div "Wrapped Bitcoin Receive wBTC" at bounding box center [438, 261] width 117 height 22
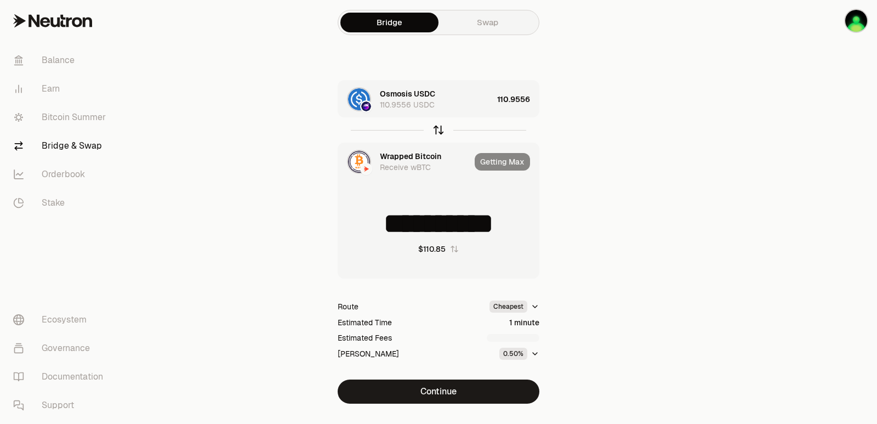
click at [440, 130] on icon "button" at bounding box center [439, 130] width 12 height 12
type input "**********"
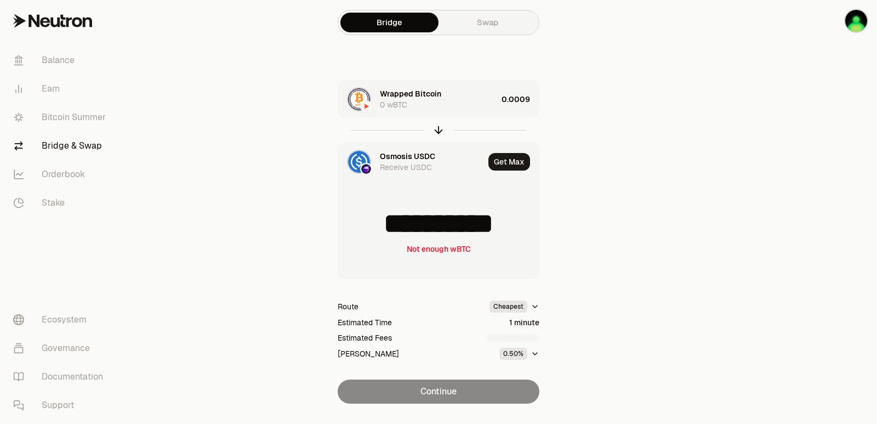
click at [472, 109] on div "Wrapped Bitcoin 0 wBTC" at bounding box center [438, 99] width 117 height 22
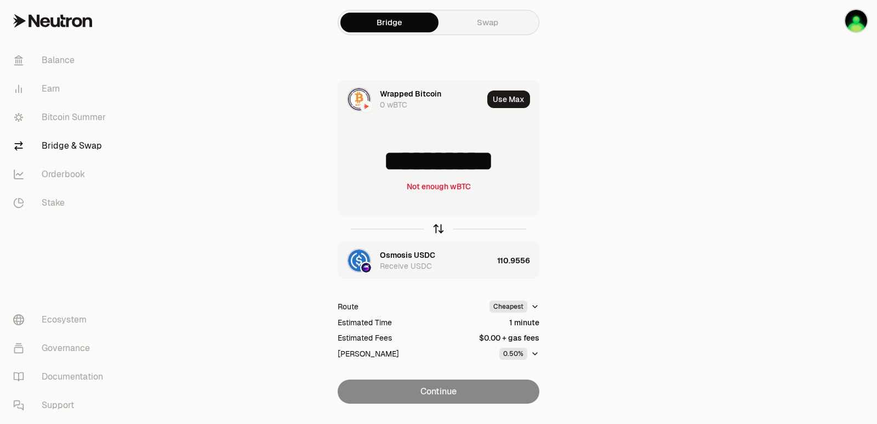
click at [439, 231] on icon "button" at bounding box center [439, 228] width 0 height 7
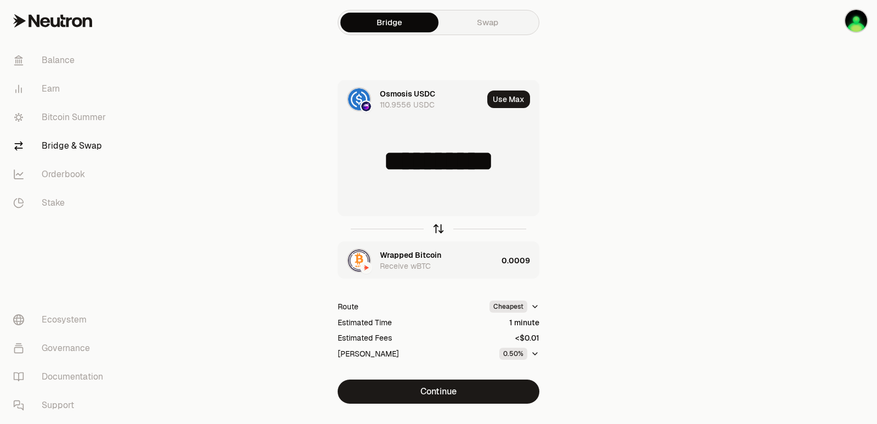
type input "**********"
click at [504, 101] on button "Use Max" at bounding box center [509, 99] width 43 height 18
click at [479, 267] on div "Wrapped Bitcoin Receive wBTC" at bounding box center [438, 261] width 117 height 22
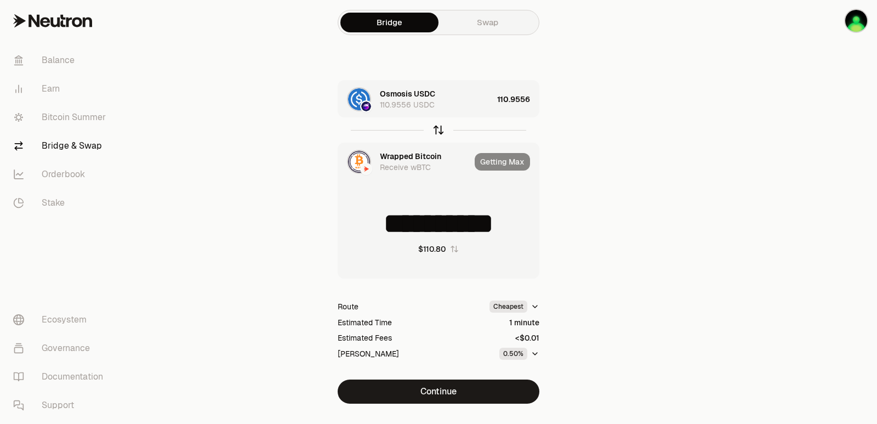
click at [437, 129] on icon "button" at bounding box center [439, 130] width 12 height 12
type input "**********"
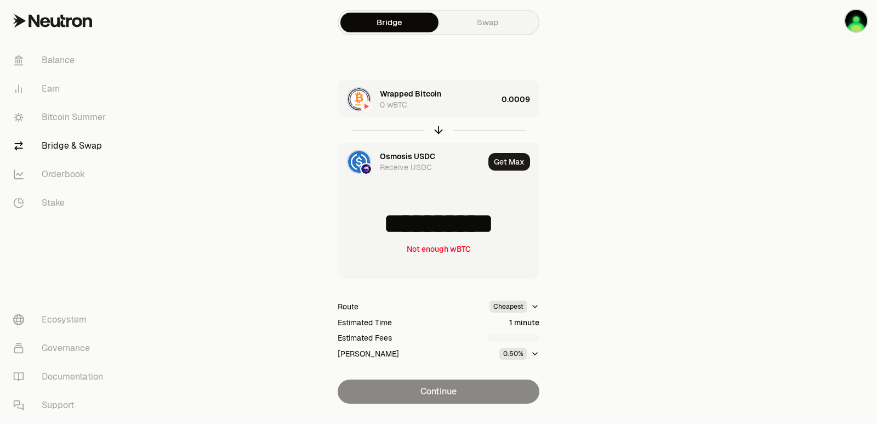
click at [472, 101] on div "Wrapped Bitcoin 0 wBTC" at bounding box center [438, 99] width 117 height 22
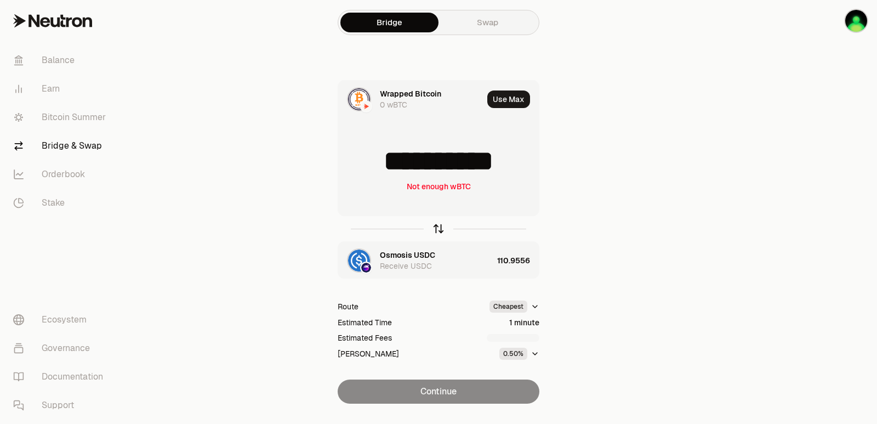
click at [439, 228] on icon "button" at bounding box center [439, 229] width 12 height 12
type input "**********"
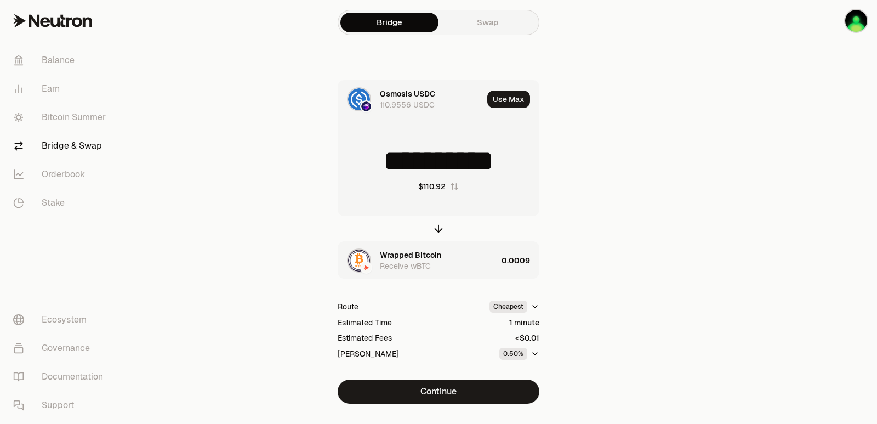
click at [408, 256] on div "Wrapped Bitcoin" at bounding box center [410, 255] width 61 height 11
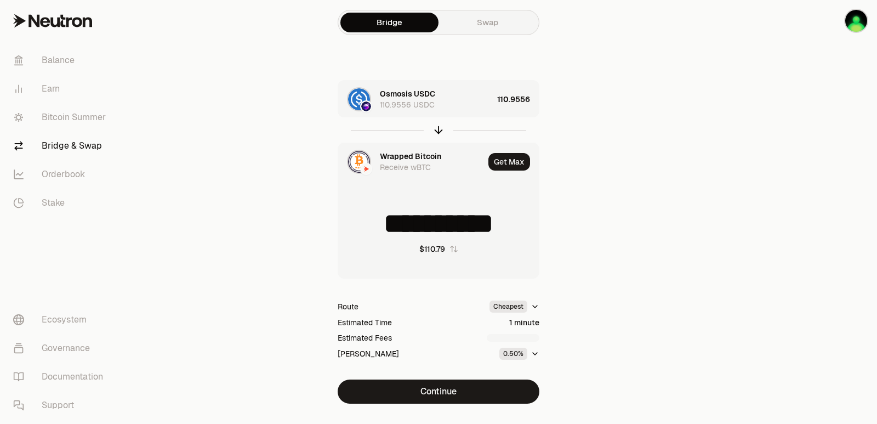
click at [390, 161] on div "Wrapped Bitcoin" at bounding box center [410, 156] width 61 height 11
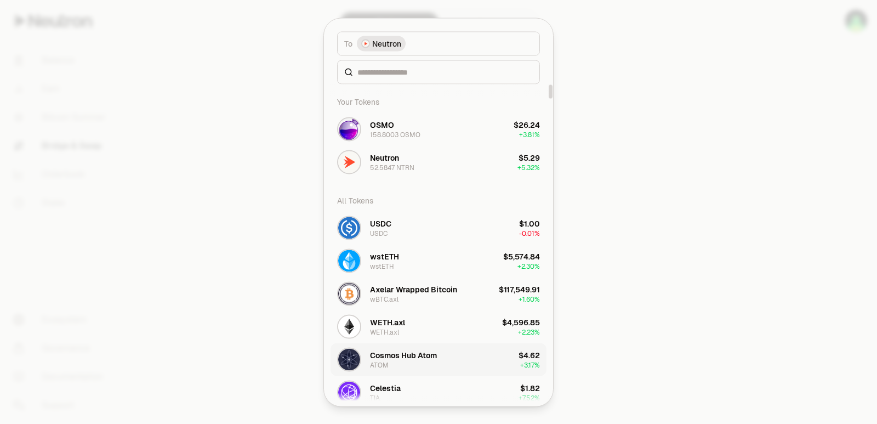
click at [396, 354] on div "Cosmos Hub Atom" at bounding box center [403, 354] width 67 height 11
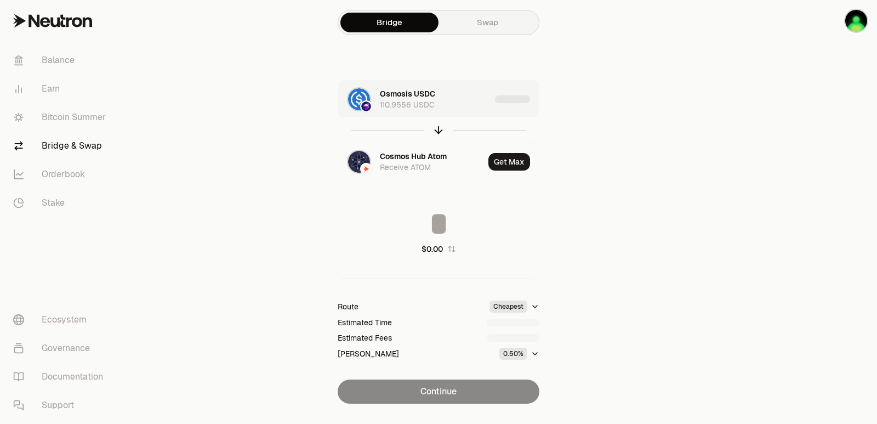
type input "**"
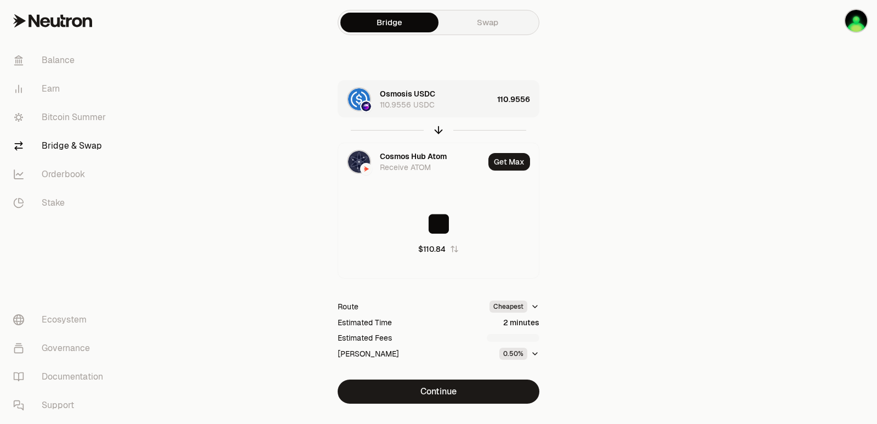
click at [456, 98] on div "Osmosis USDC 110.9556 USDC" at bounding box center [436, 99] width 113 height 22
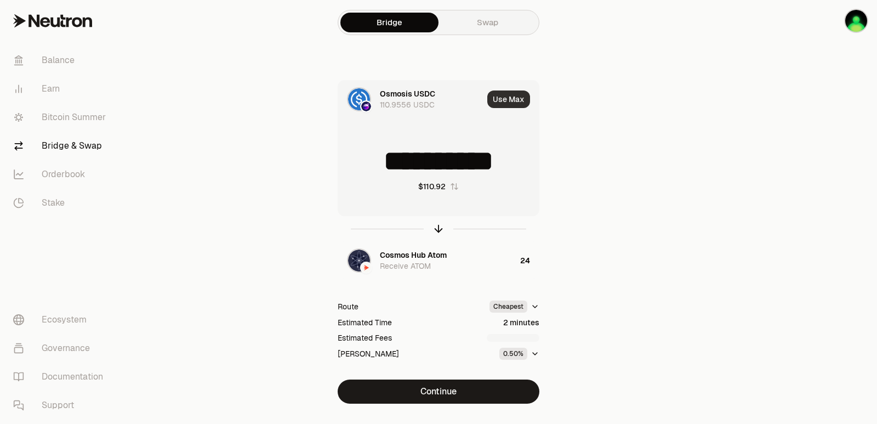
click at [504, 100] on button "Use Max" at bounding box center [509, 99] width 43 height 18
click at [437, 226] on icon "button" at bounding box center [438, 226] width 7 height 3
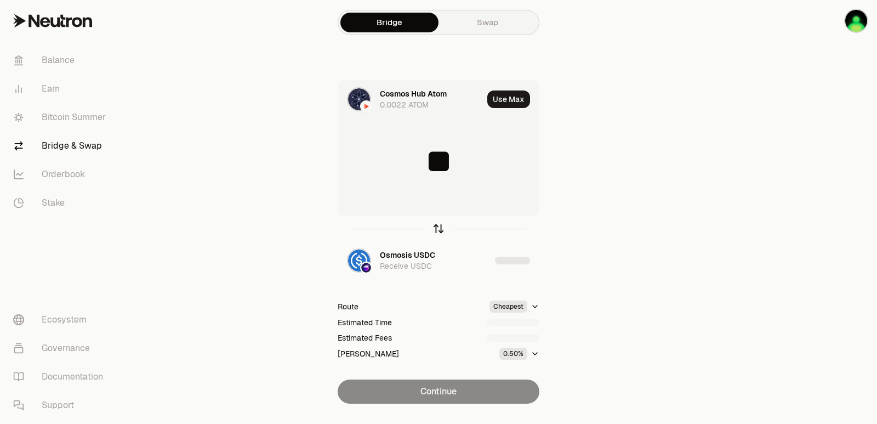
type input "**"
click at [437, 226] on icon "button" at bounding box center [438, 226] width 7 height 3
click at [474, 164] on input at bounding box center [438, 161] width 201 height 33
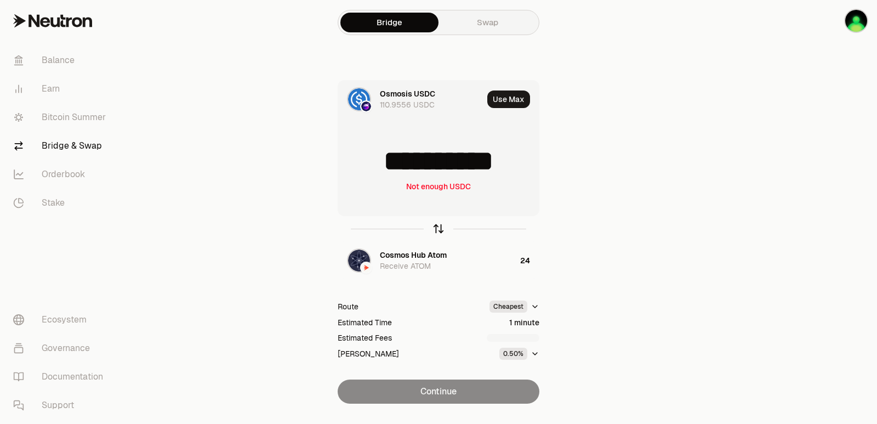
click at [440, 231] on icon "button" at bounding box center [439, 229] width 12 height 12
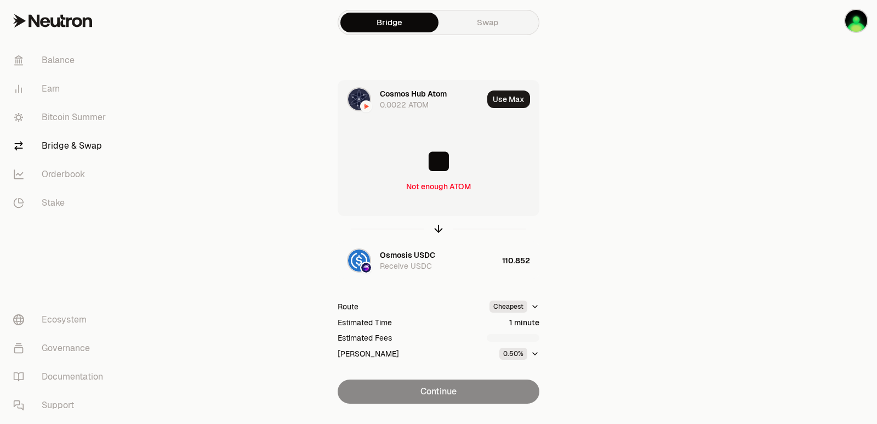
click at [435, 162] on input "**" at bounding box center [438, 161] width 201 height 33
type input "*"
click at [438, 226] on icon "button" at bounding box center [438, 226] width 7 height 3
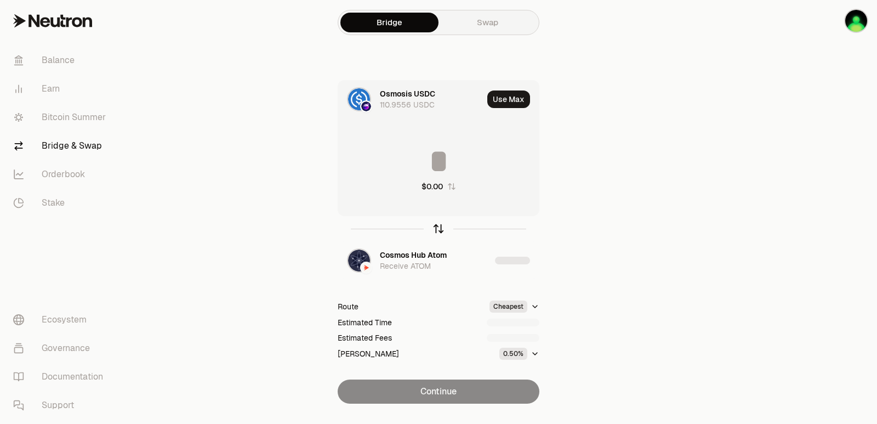
type input "********"
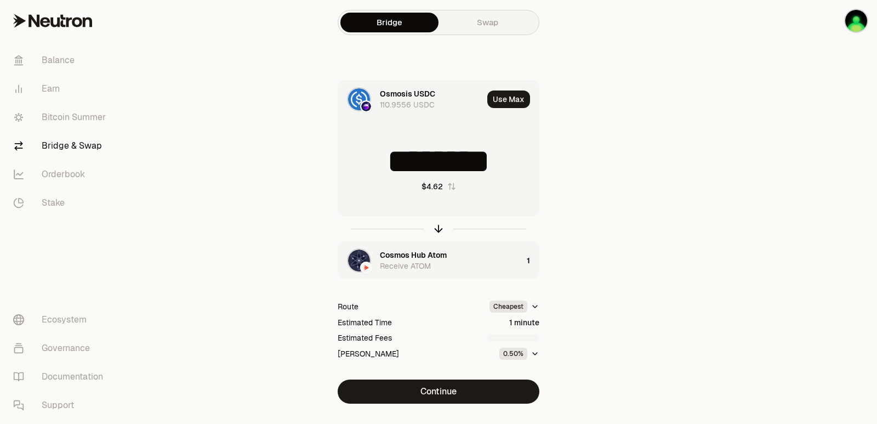
click at [467, 250] on div "Cosmos Hub Atom Receive ATOM" at bounding box center [451, 261] width 143 height 22
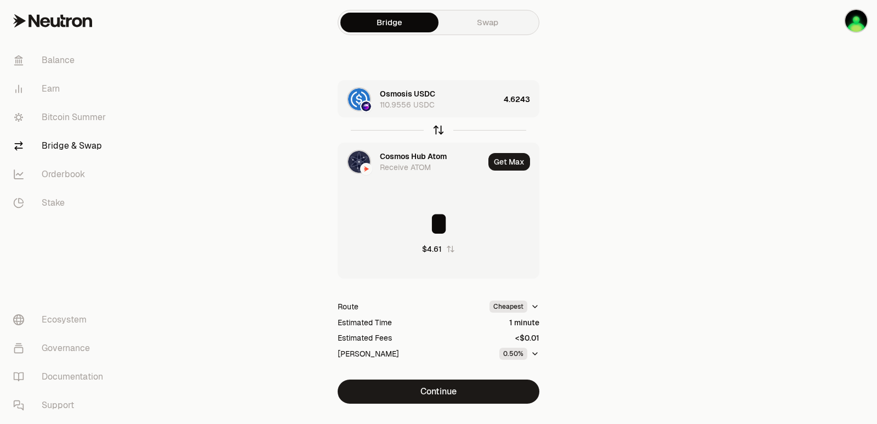
click at [439, 128] on icon "button" at bounding box center [439, 130] width 12 height 12
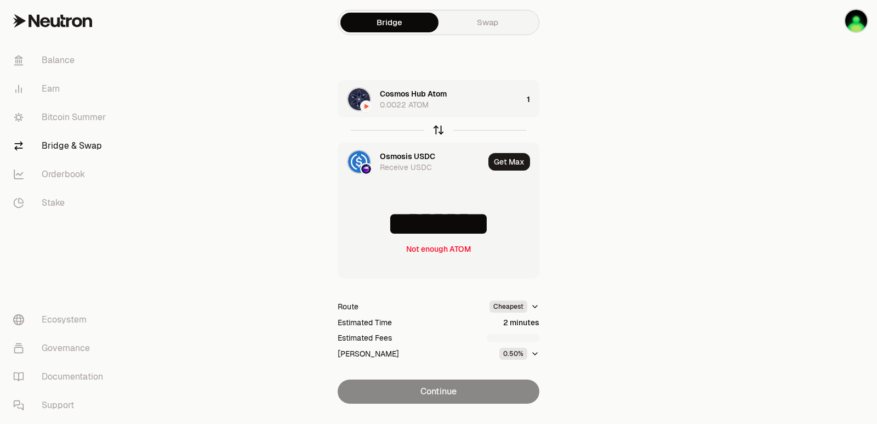
click at [438, 128] on icon "button" at bounding box center [439, 130] width 12 height 12
type input "*"
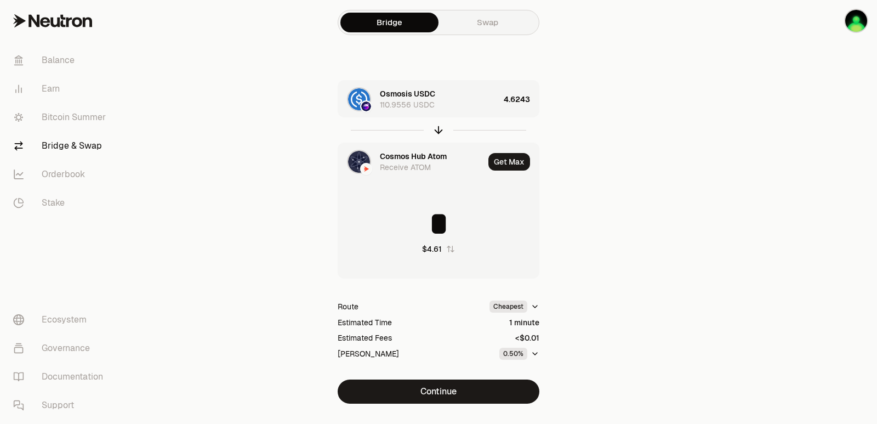
click at [471, 99] on div "Osmosis USDC 110.9556 USDC" at bounding box center [440, 99] width 120 height 22
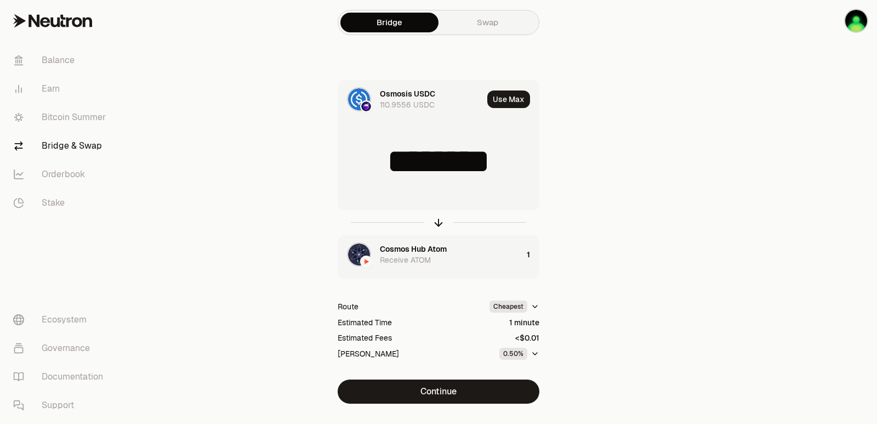
click at [471, 99] on div "Osmosis USDC 110.9556 USDC" at bounding box center [431, 99] width 103 height 22
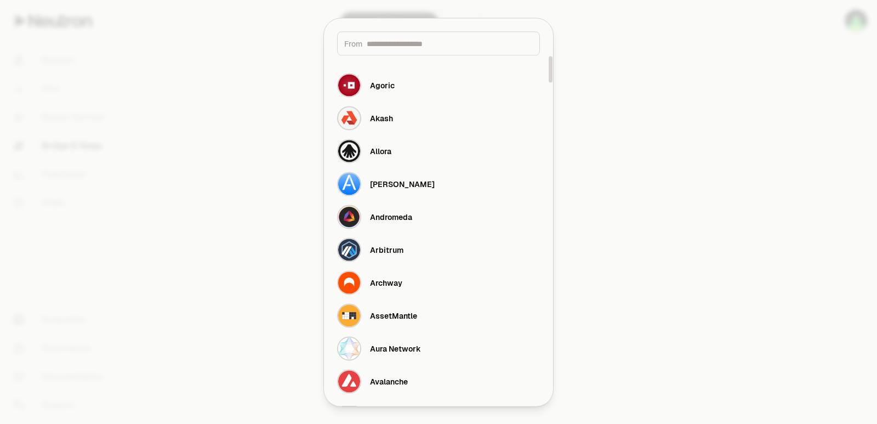
click at [664, 163] on div at bounding box center [438, 212] width 877 height 424
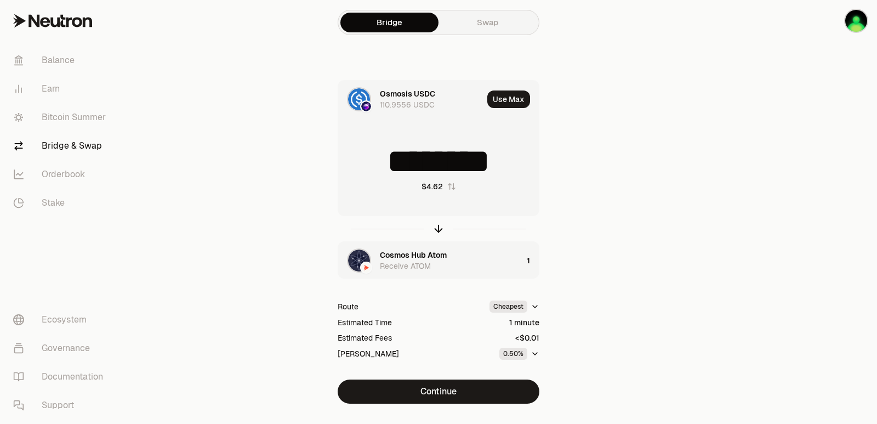
click at [410, 252] on div "Cosmos Hub Atom" at bounding box center [413, 255] width 67 height 11
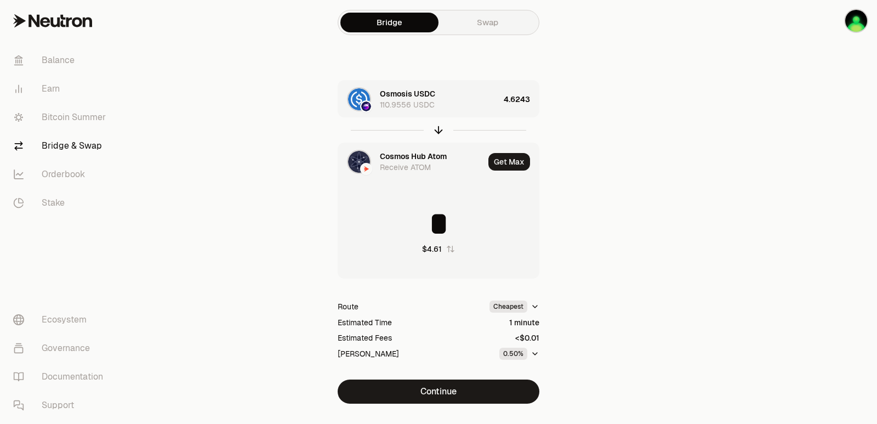
click at [412, 151] on div "Cosmos Hub Atom" at bounding box center [413, 156] width 67 height 11
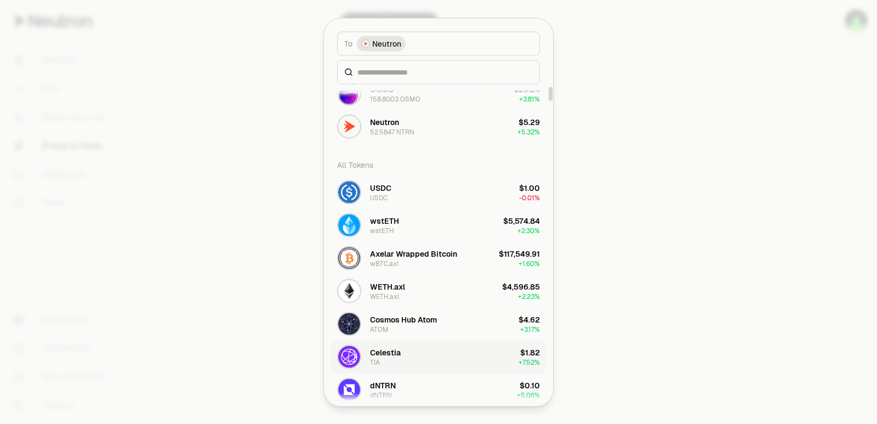
scroll to position [55, 0]
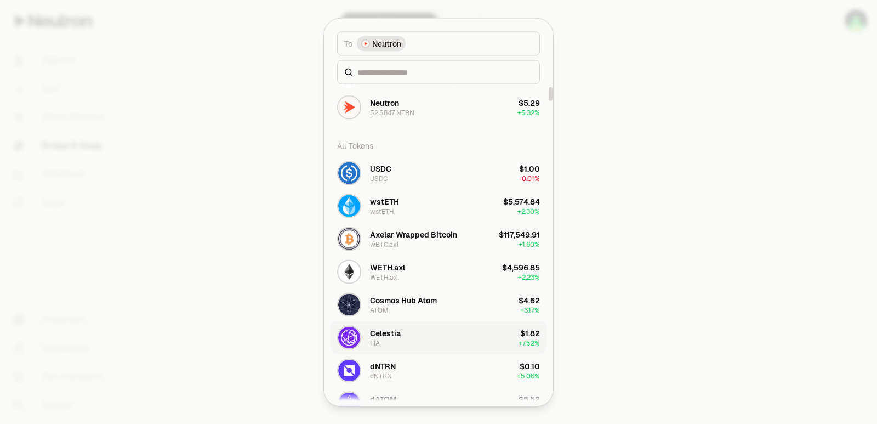
click at [393, 344] on div "[PERSON_NAME]" at bounding box center [385, 337] width 31 height 20
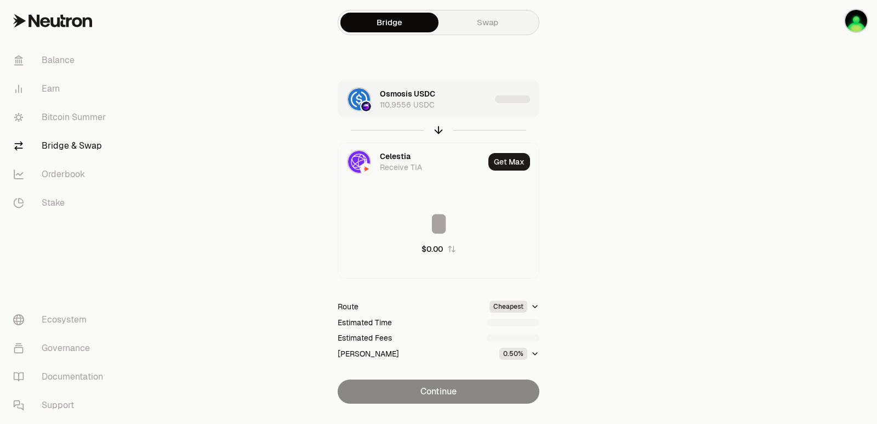
click at [454, 104] on div "Osmosis USDC 110.9556 USDC" at bounding box center [435, 99] width 111 height 22
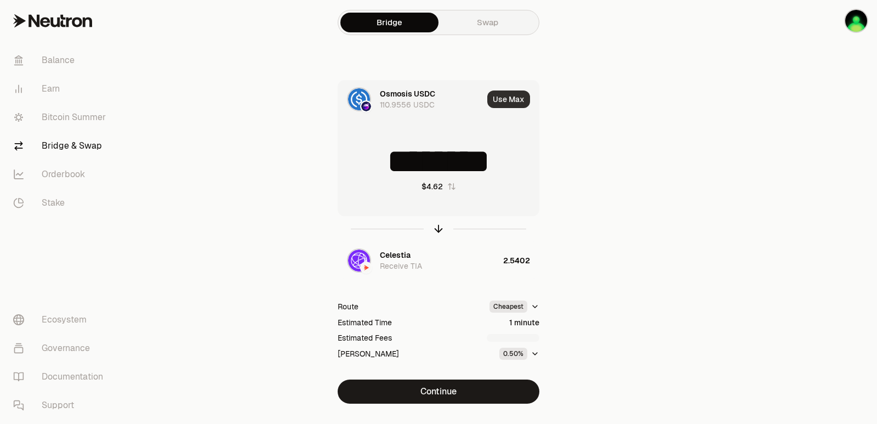
click at [504, 100] on button "Use Max" at bounding box center [509, 99] width 43 height 18
click at [435, 228] on icon "button" at bounding box center [438, 226] width 7 height 3
type input "********"
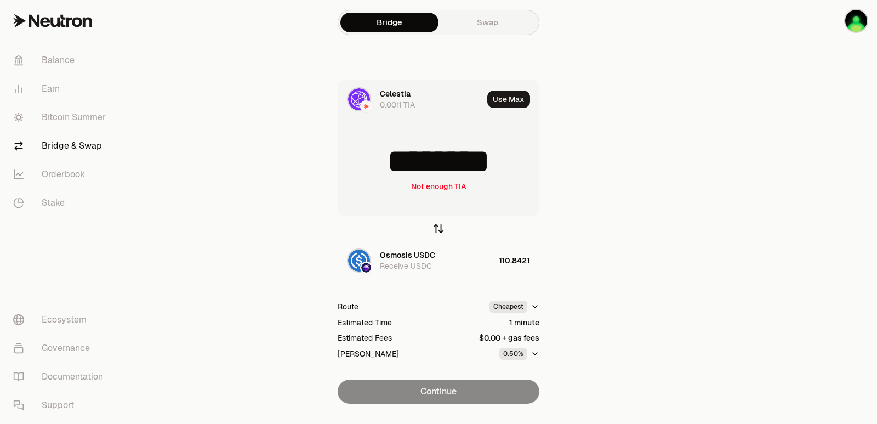
click at [435, 228] on icon "button" at bounding box center [438, 226] width 7 height 3
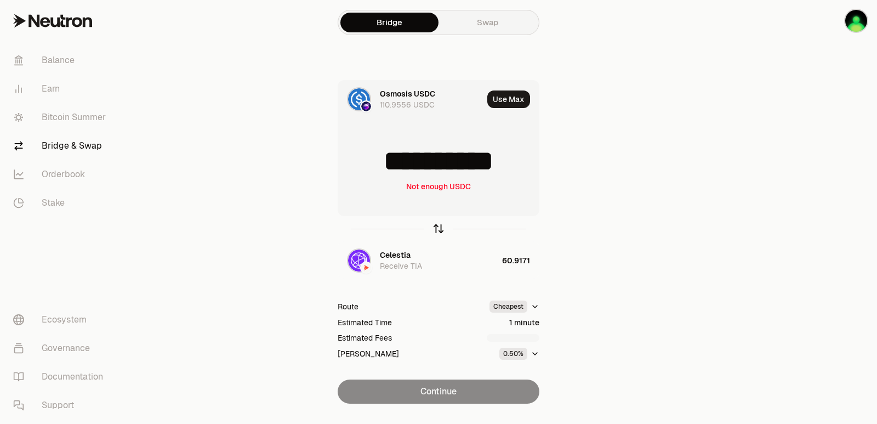
click at [437, 227] on icon "button" at bounding box center [438, 226] width 7 height 3
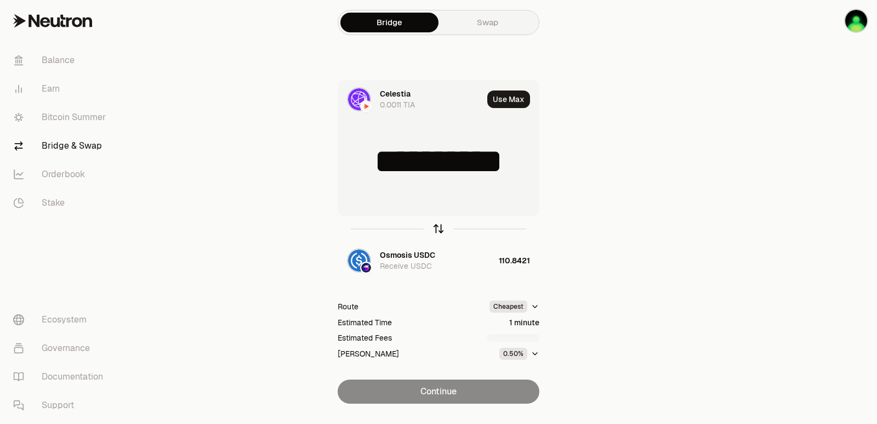
type input "********"
click at [399, 256] on div "Osmosis USDC" at bounding box center [407, 255] width 55 height 11
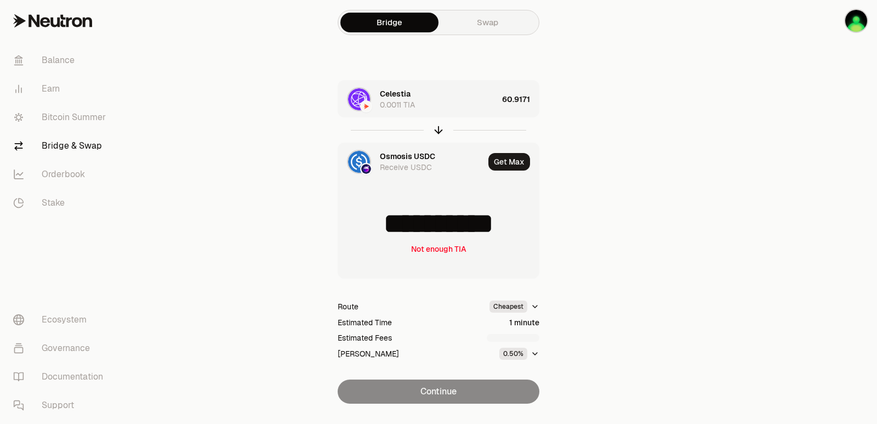
click at [671, 218] on main "**********" at bounding box center [500, 223] width 755 height 447
click at [410, 88] on div "Celestia" at bounding box center [395, 93] width 31 height 11
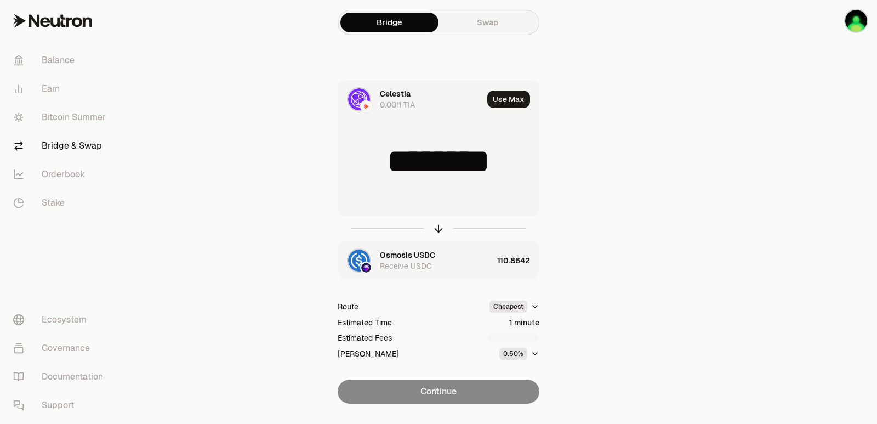
click at [409, 88] on div "Celestia" at bounding box center [395, 93] width 31 height 11
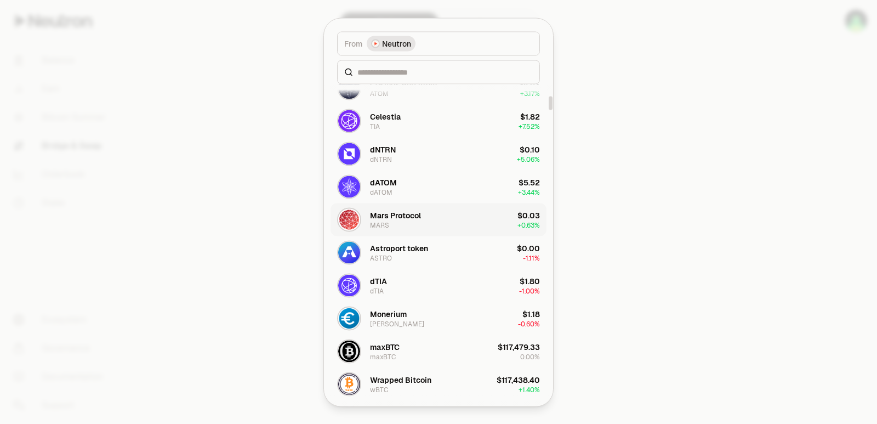
scroll to position [274, 0]
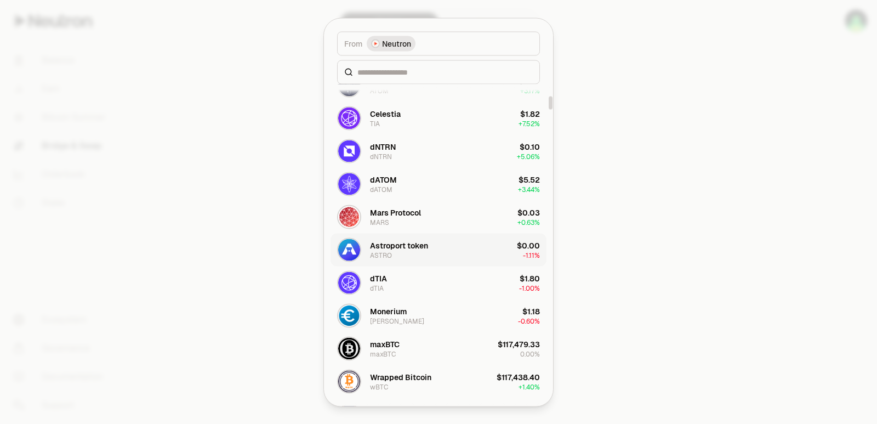
click at [390, 253] on div "ASTRO" at bounding box center [381, 255] width 22 height 9
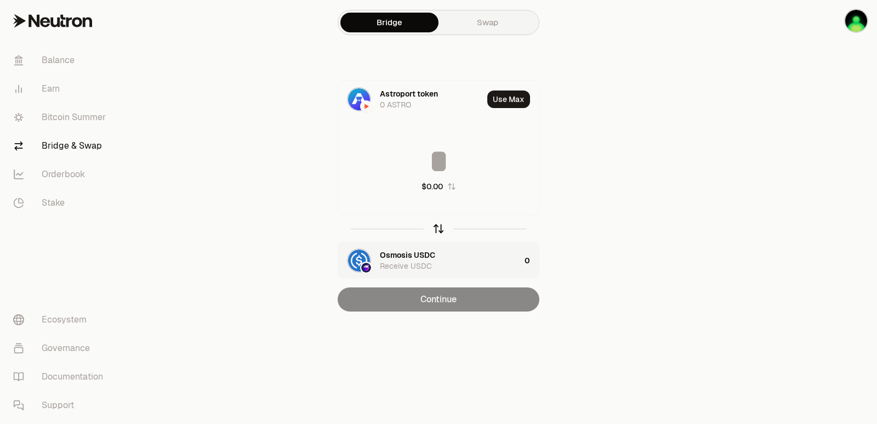
click at [438, 230] on icon "button" at bounding box center [439, 229] width 12 height 12
click at [429, 161] on input at bounding box center [438, 161] width 201 height 33
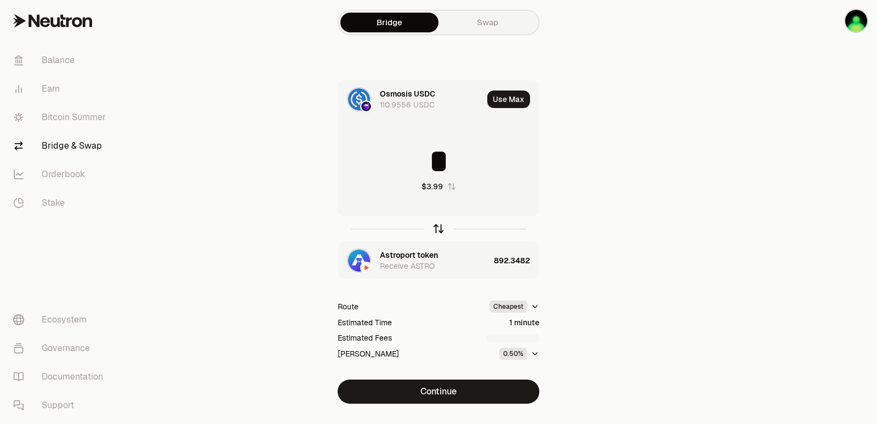
click at [437, 228] on icon "button" at bounding box center [439, 229] width 12 height 12
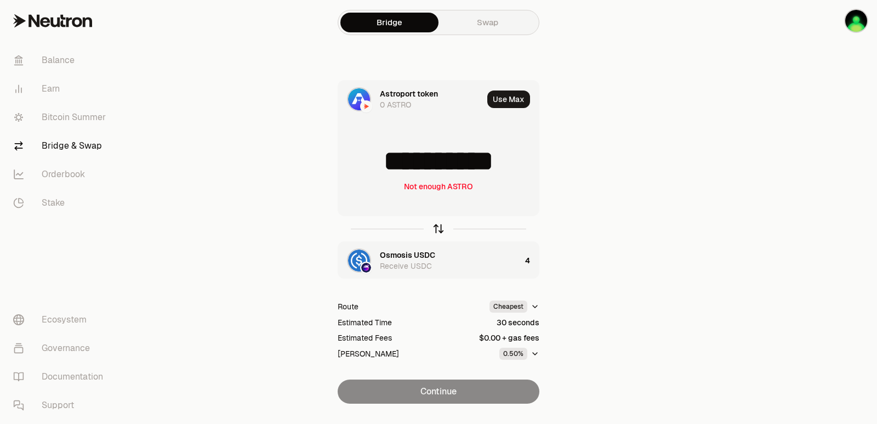
click at [437, 228] on icon "button" at bounding box center [439, 229] width 12 height 12
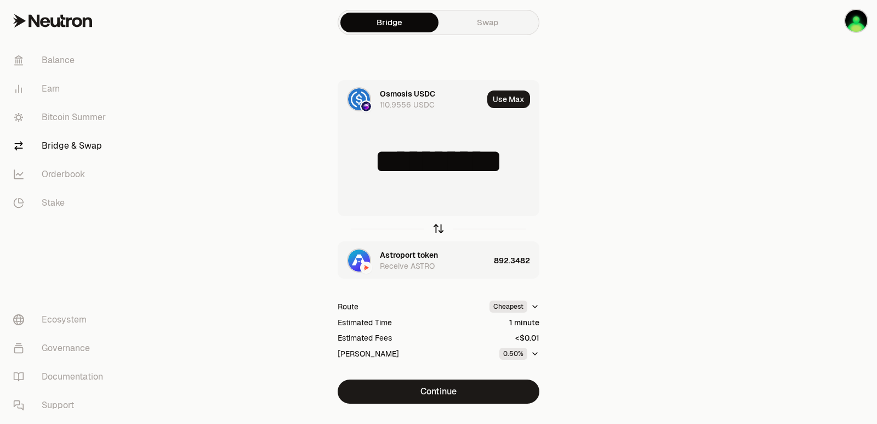
type input "*"
